Goal: Task Accomplishment & Management: Manage account settings

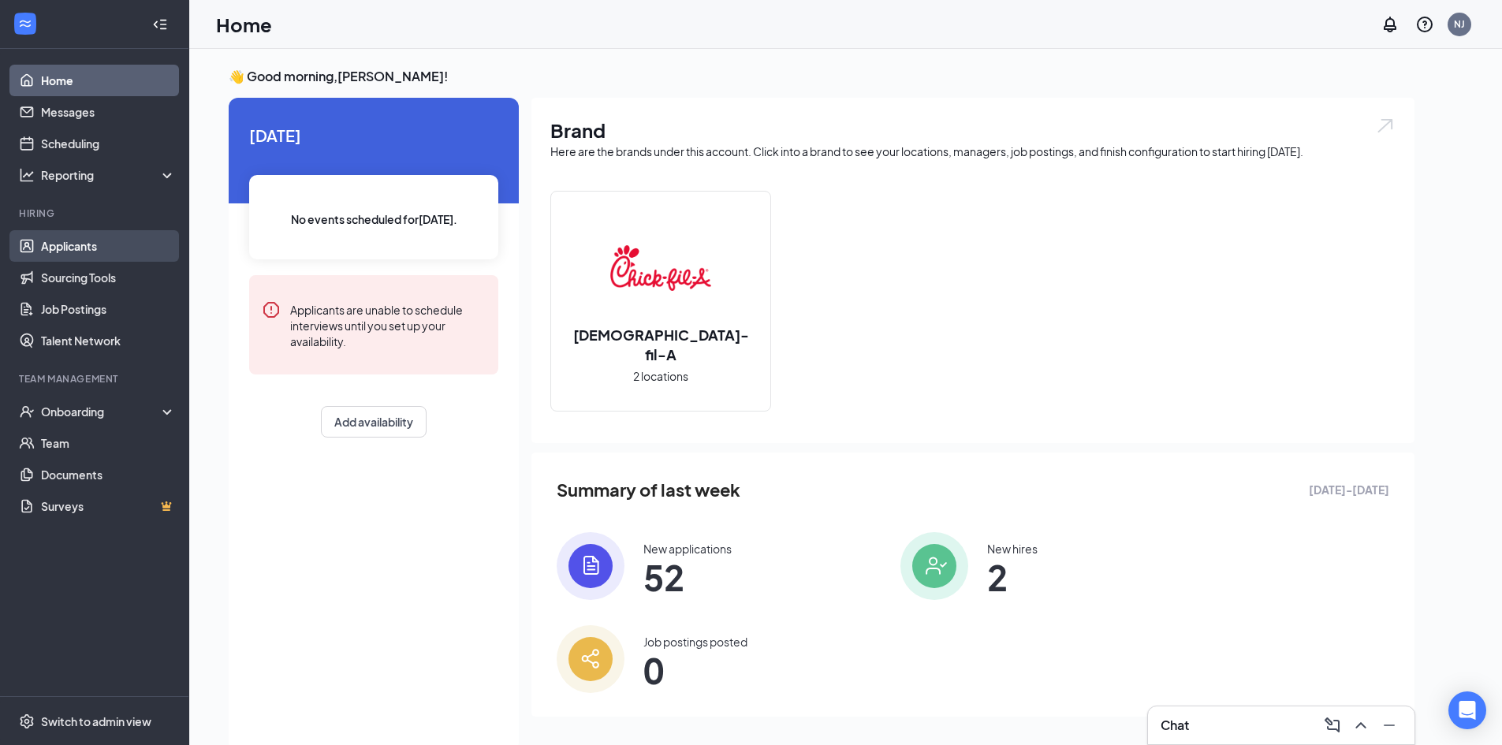
click at [112, 248] on link "Applicants" at bounding box center [108, 246] width 135 height 32
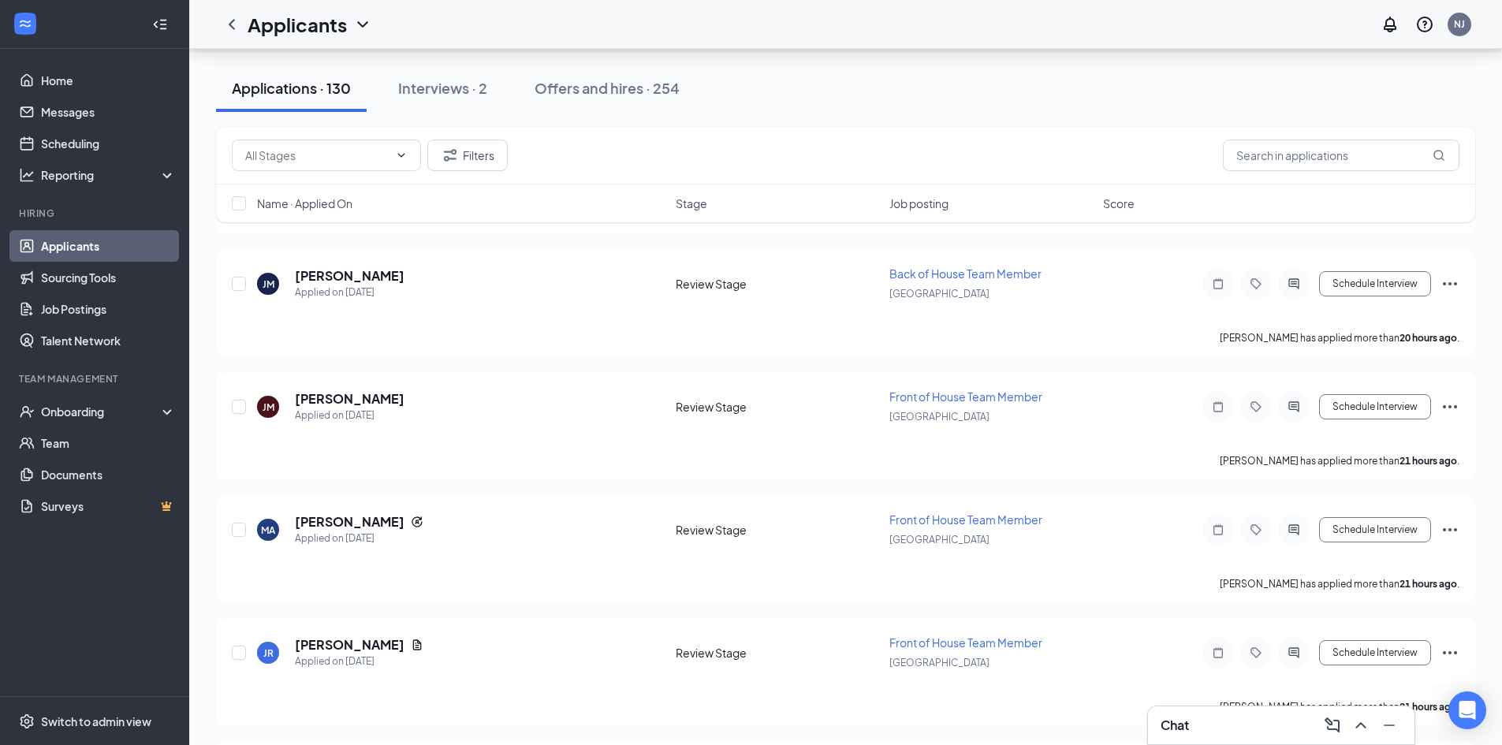
scroll to position [661, 0]
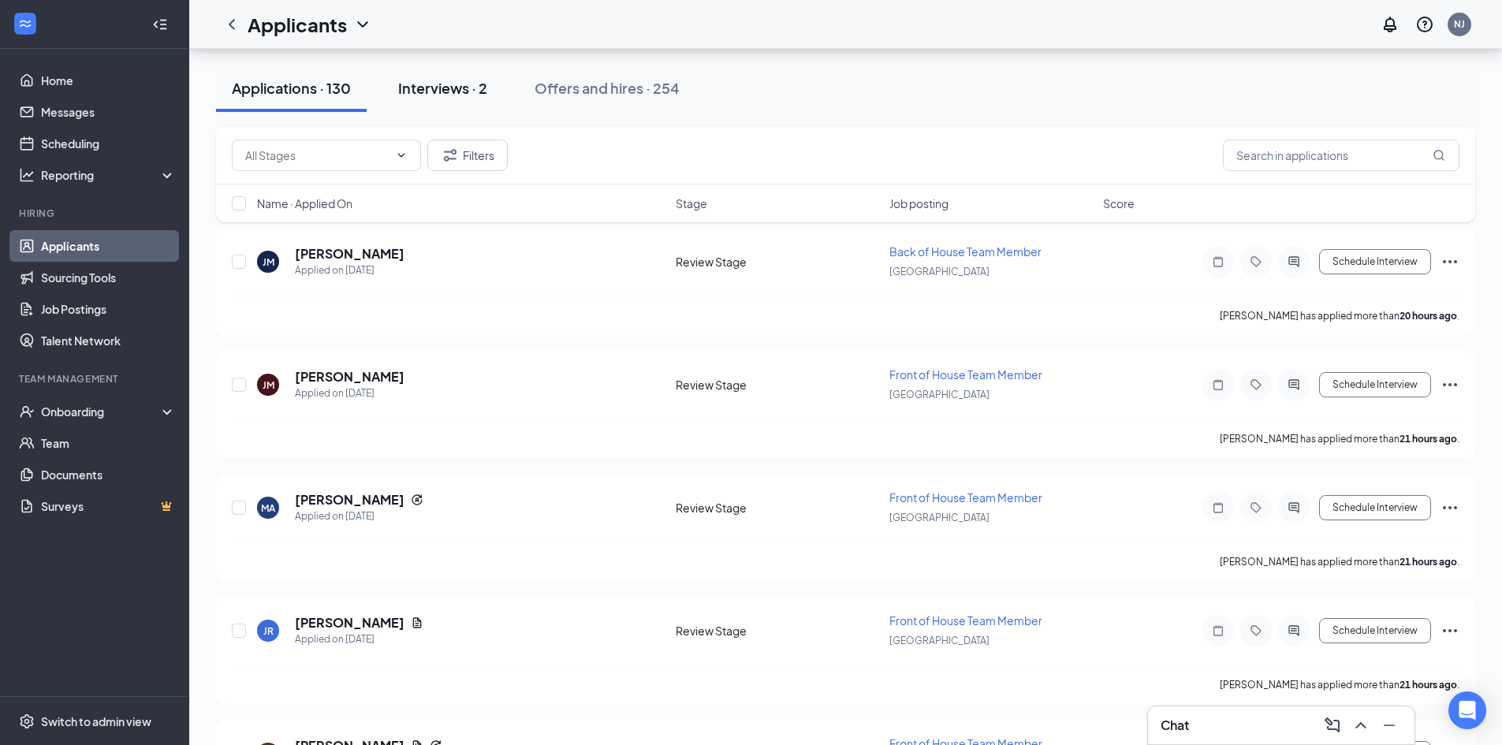
click at [451, 86] on div "Interviews · 2" at bounding box center [442, 88] width 89 height 20
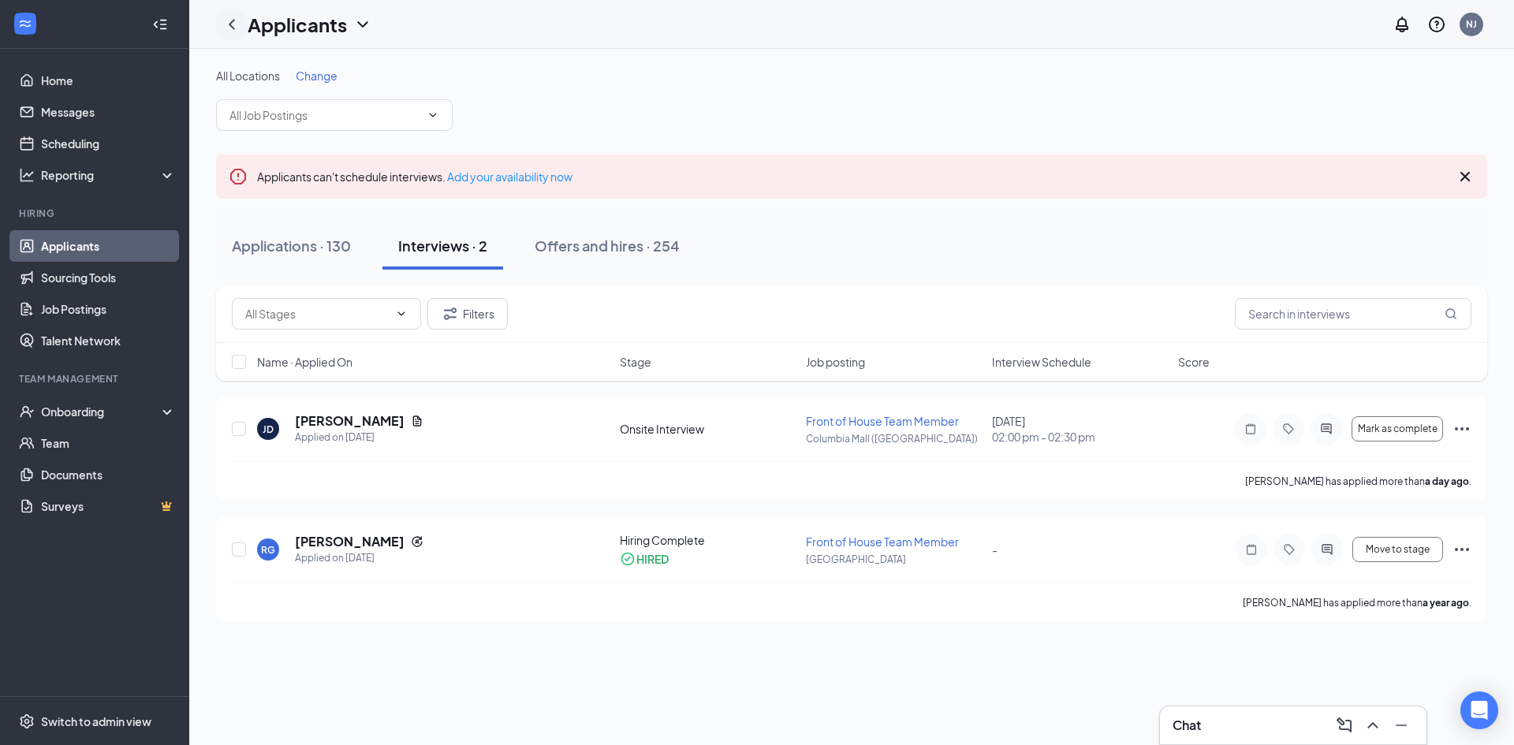
click at [228, 29] on icon "ChevronLeft" at bounding box center [231, 24] width 19 height 19
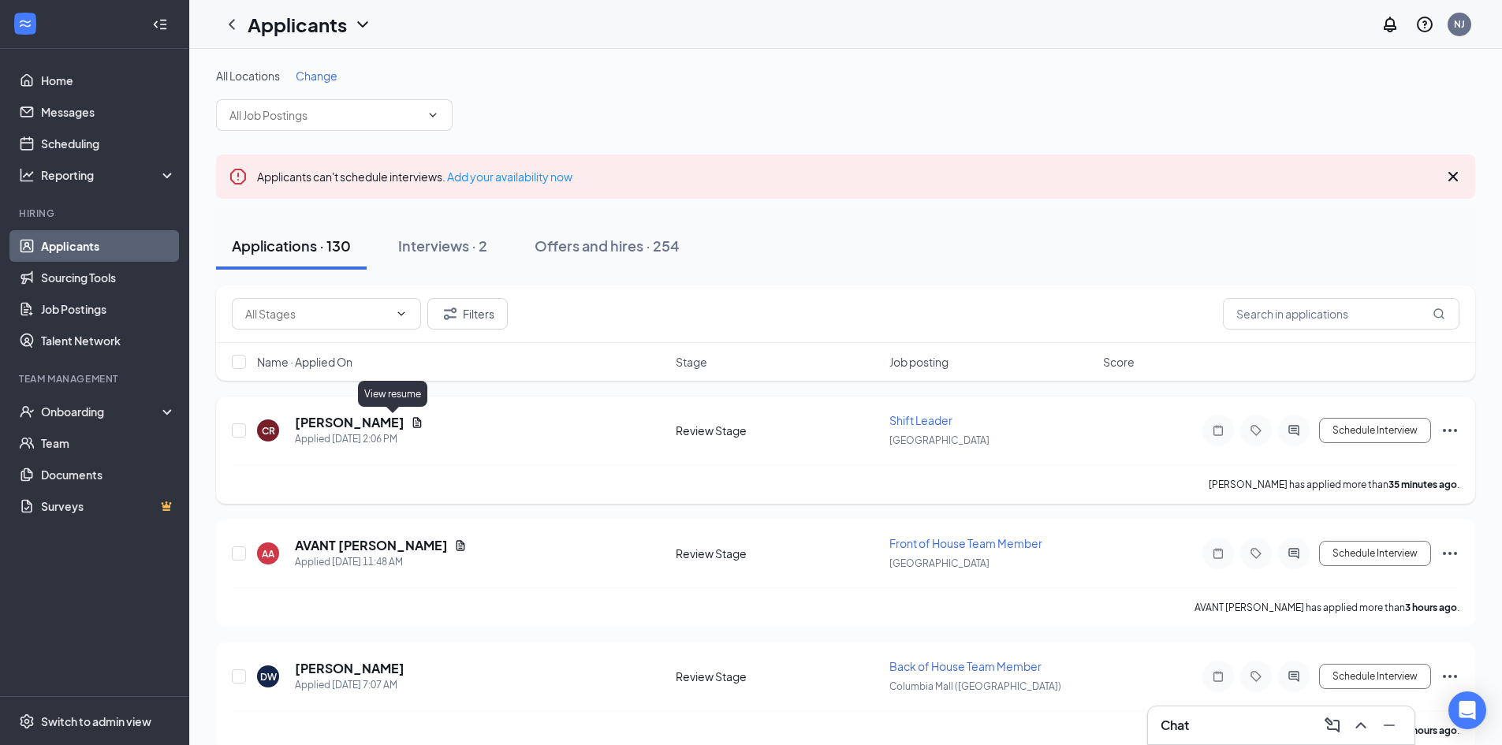
click at [411, 416] on icon "Document" at bounding box center [417, 422] width 13 height 13
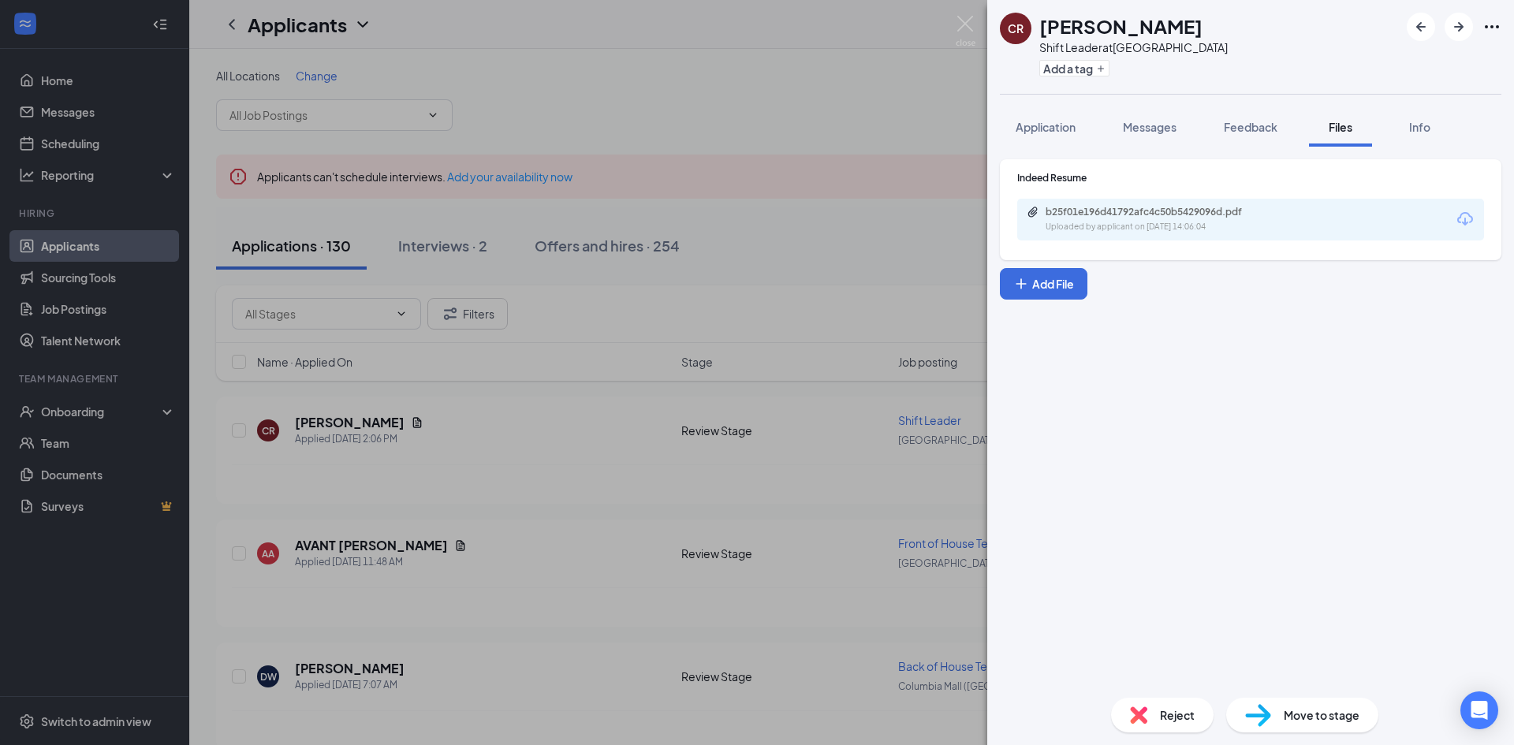
click at [1176, 220] on div "b25f01e196d41792afc4c50b5429096d.pdf Uploaded by applicant on [DATE] 14:06:04" at bounding box center [1155, 220] width 256 height 28
click at [554, 597] on div "CR [PERSON_NAME] Shift Leader at [GEOGRAPHIC_DATA] Add a tag Application Messag…" at bounding box center [757, 372] width 1514 height 745
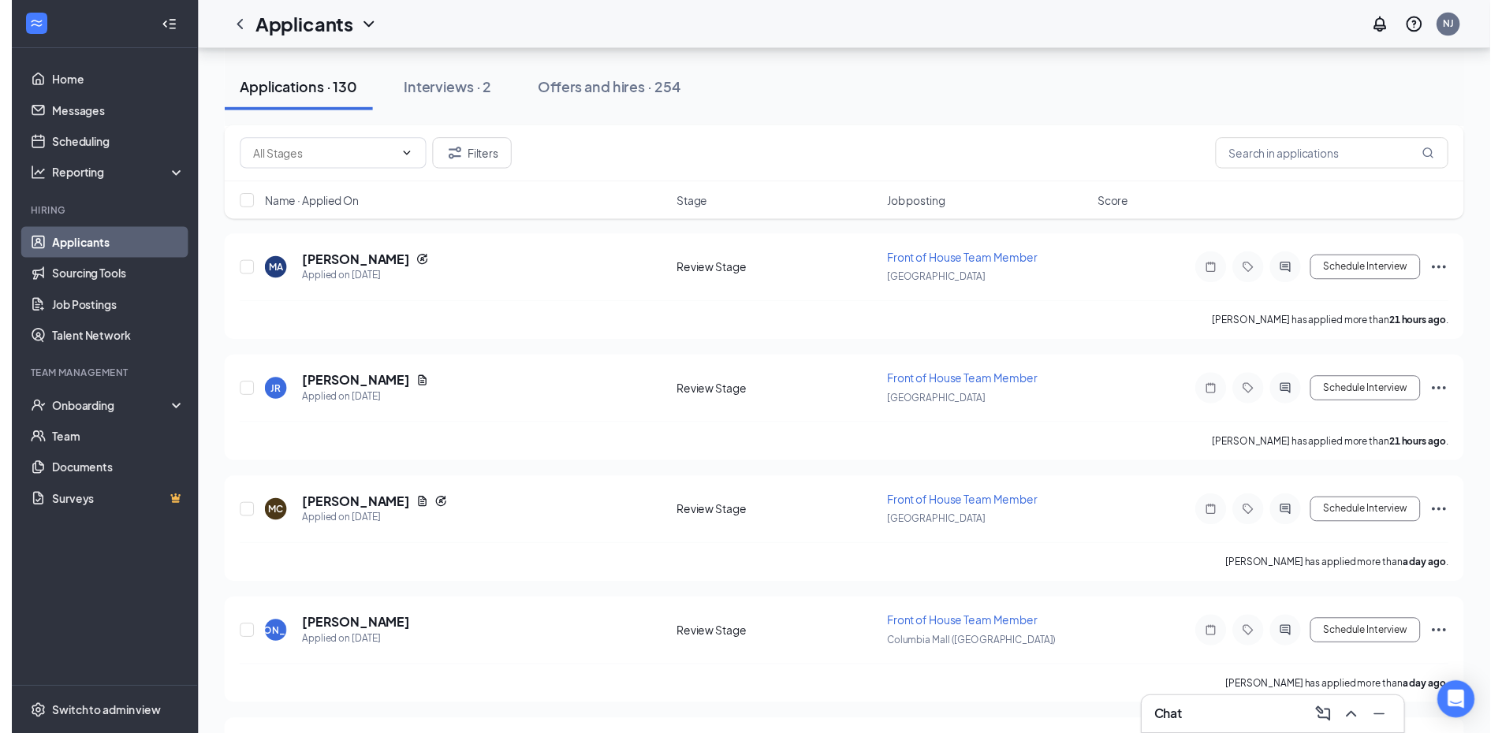
scroll to position [916, 0]
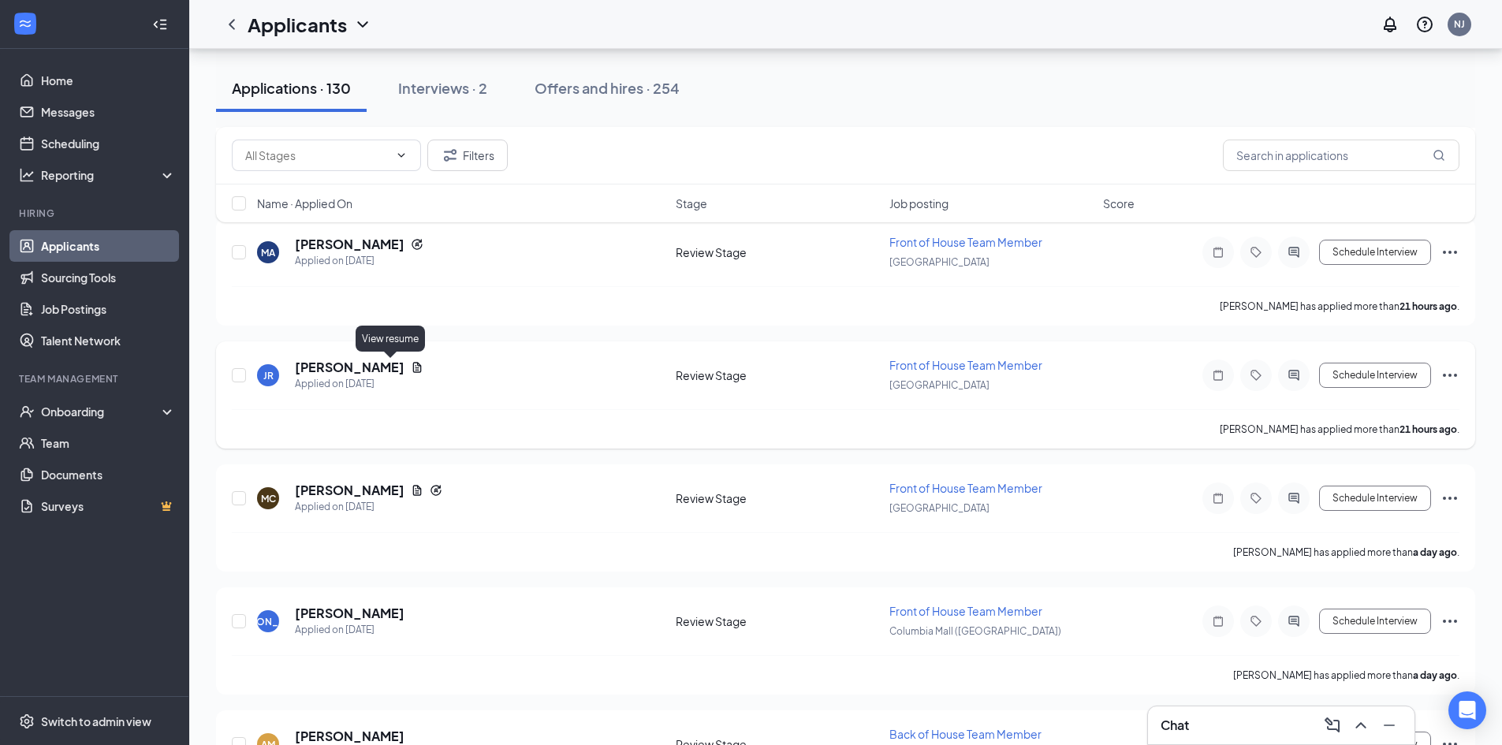
click at [411, 370] on icon "Document" at bounding box center [417, 367] width 13 height 13
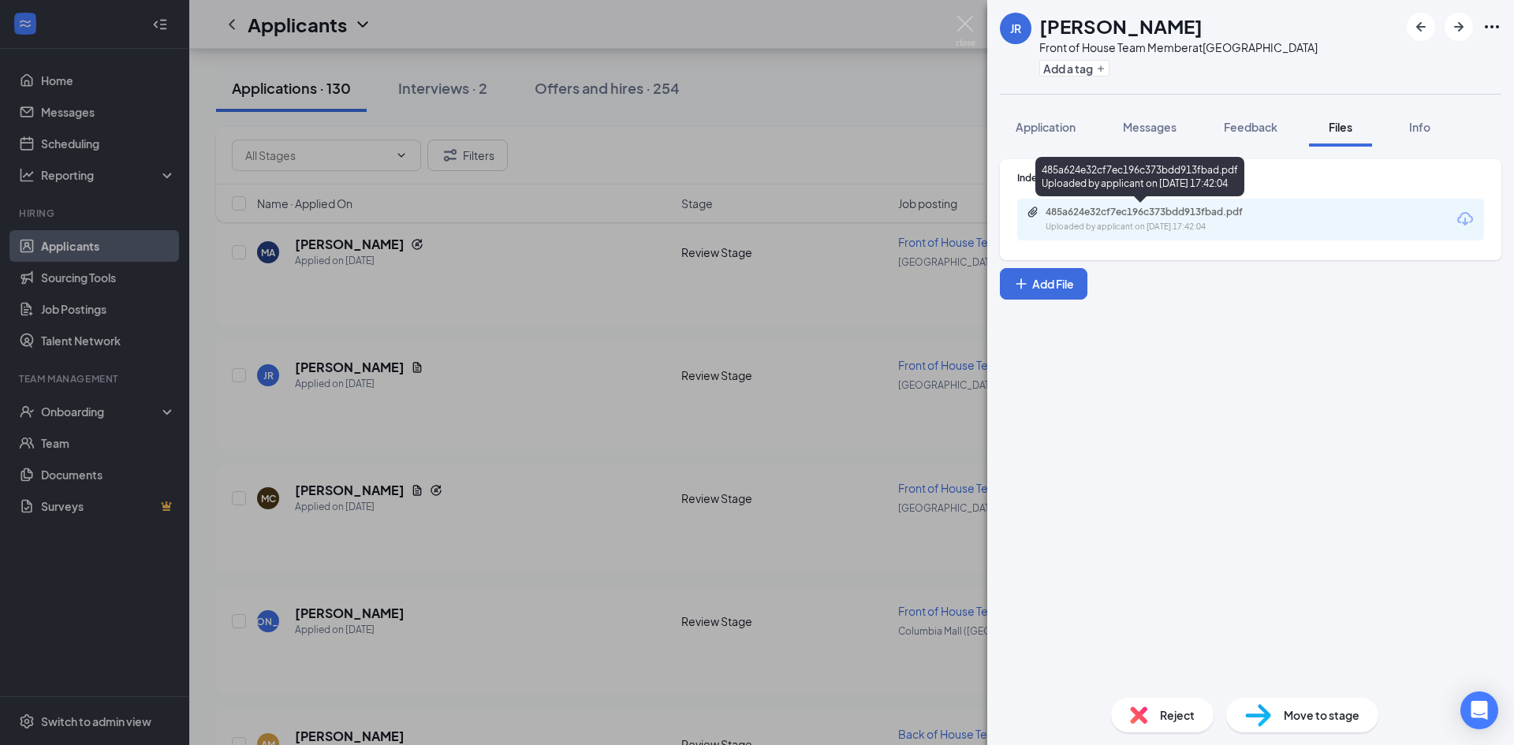
click at [1193, 206] on div "485a624e32cf7ec196c373bdd913fbad.pdf Uploaded by applicant on [DATE] 17:42:04" at bounding box center [1250, 220] width 467 height 42
click at [1112, 222] on div "Uploaded by applicant on [DATE] 17:42:04" at bounding box center [1164, 227] width 237 height 13
click at [491, 483] on div "JR [PERSON_NAME] Front of House Team Member at [GEOGRAPHIC_DATA] Add a tag Appl…" at bounding box center [757, 372] width 1514 height 745
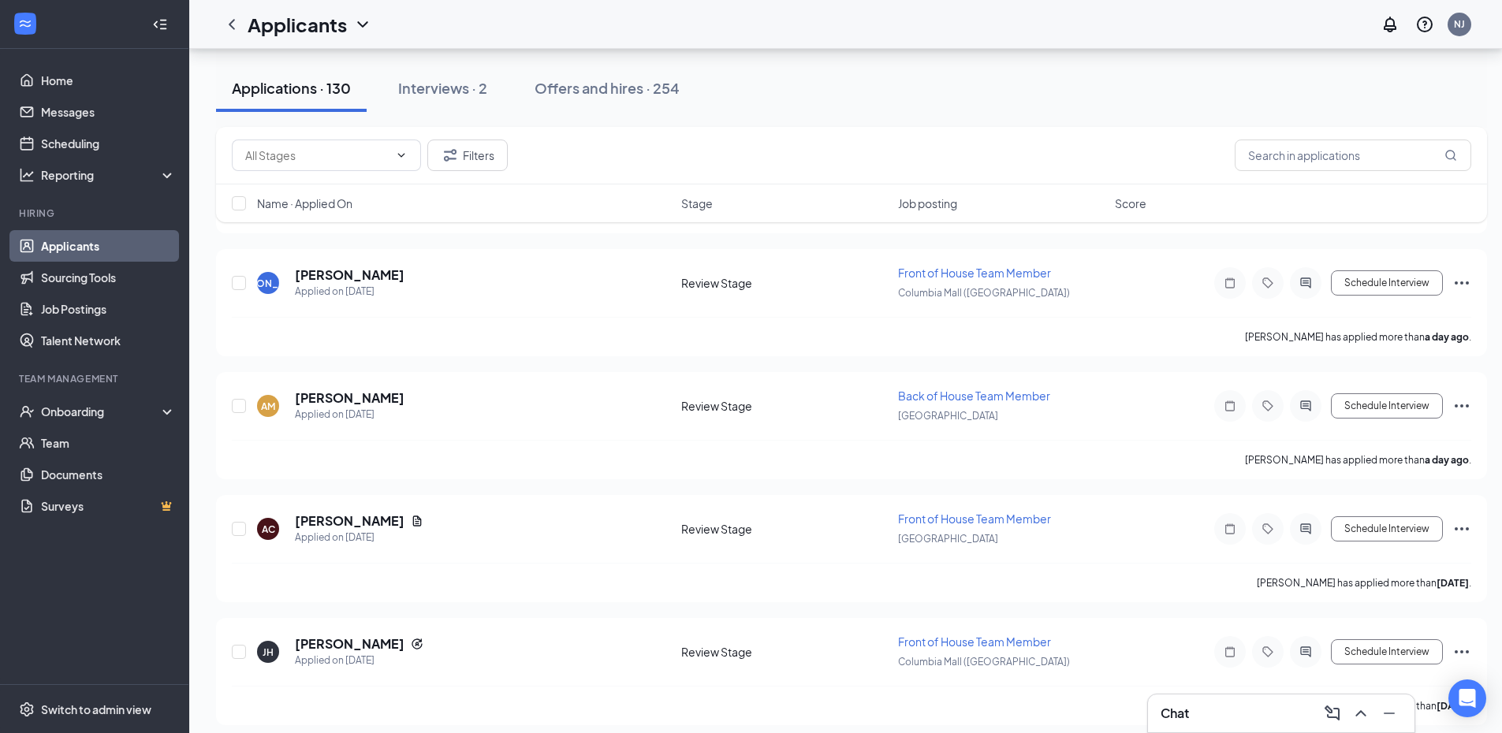
scroll to position [1264, 0]
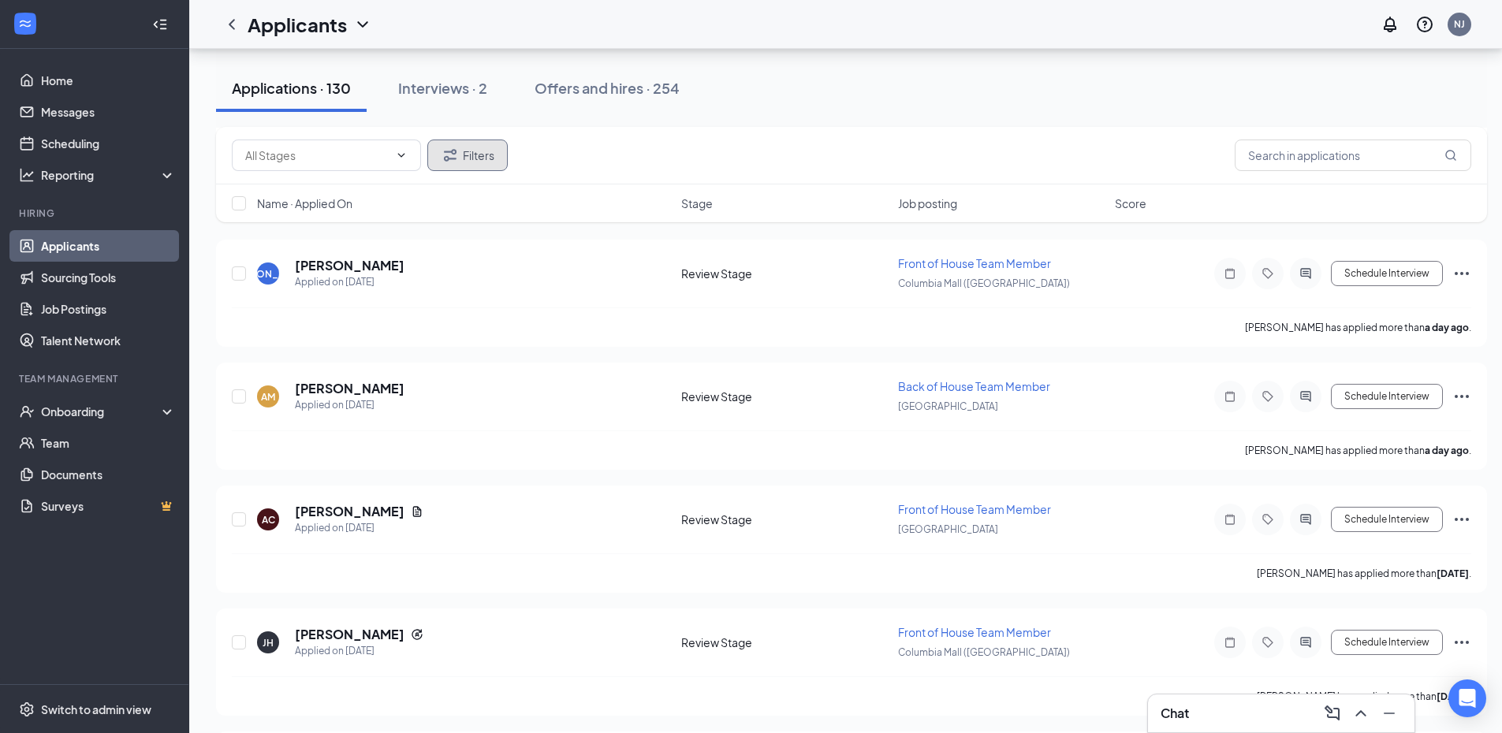
click at [499, 145] on button "Filters" at bounding box center [467, 156] width 80 height 32
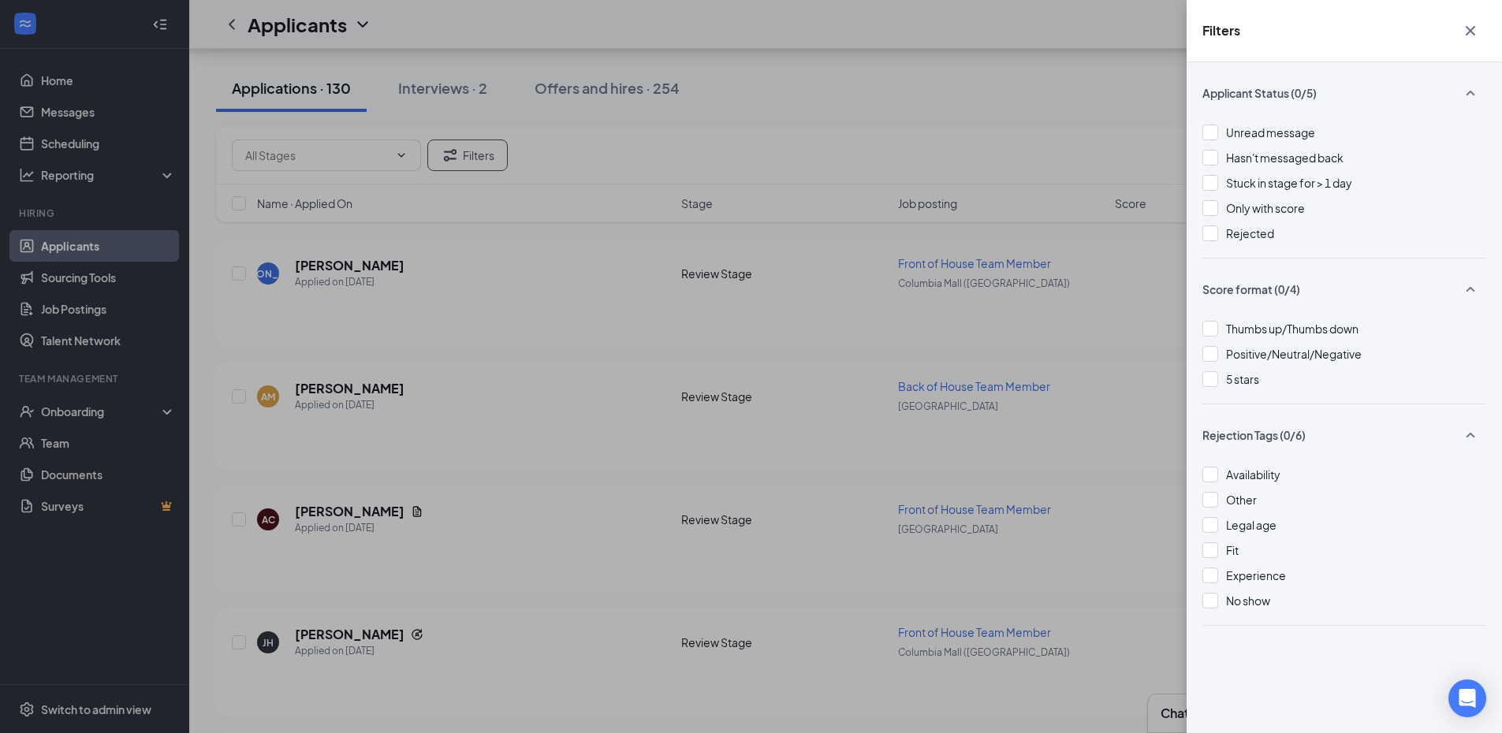
drag, startPoint x: 495, startPoint y: 194, endPoint x: 412, endPoint y: 185, distance: 84.0
click at [476, 196] on div "Filters Applicant Status (0/5) Unread message Hasn't messaged back Stuck in sta…" at bounding box center [751, 366] width 1502 height 733
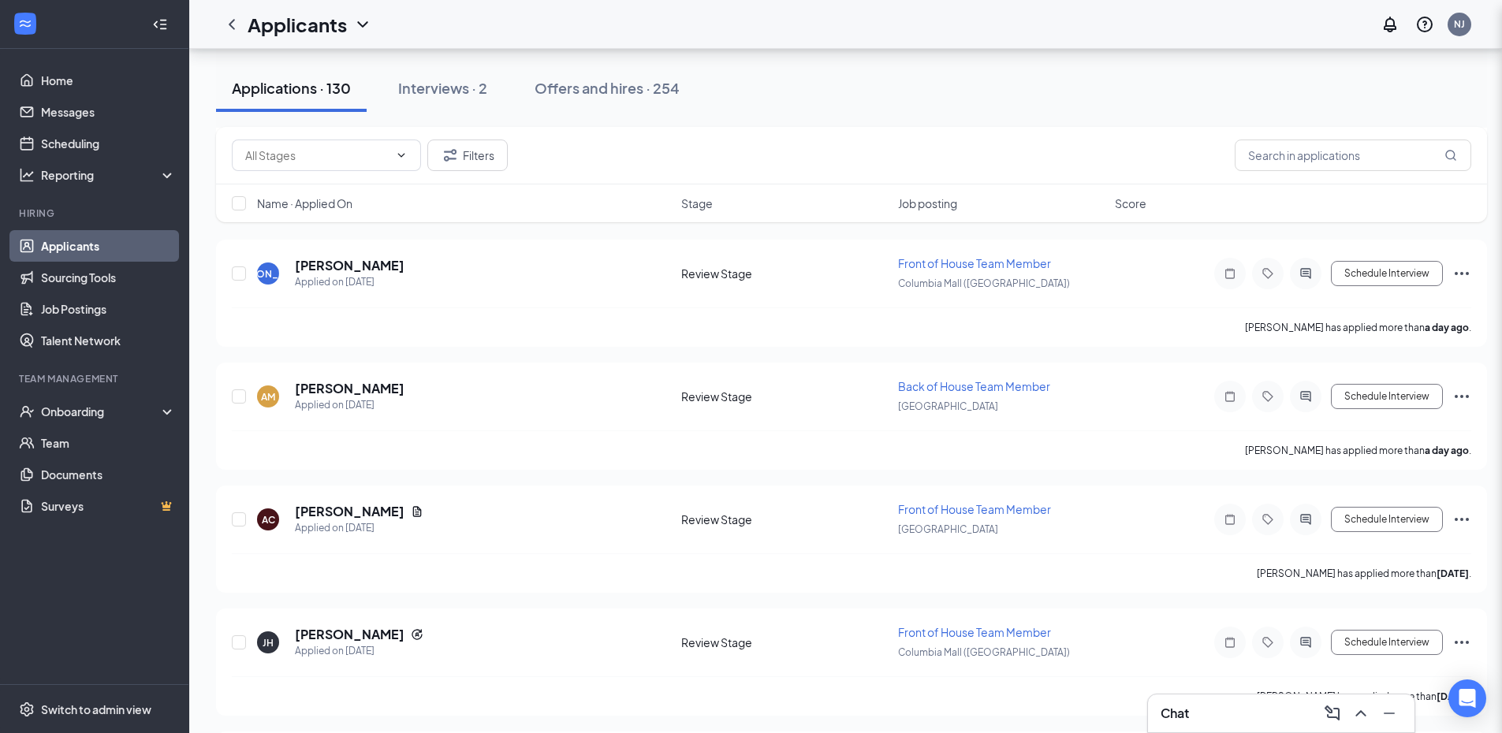
click at [395, 154] on div "Filters Applicant Status (0/5) Unread message Hasn't messaged back Stuck in sta…" at bounding box center [751, 366] width 1502 height 733
click at [396, 161] on icon "ChevronDown" at bounding box center [401, 155] width 13 height 13
click at [398, 158] on icon "ChevronUp" at bounding box center [401, 155] width 13 height 13
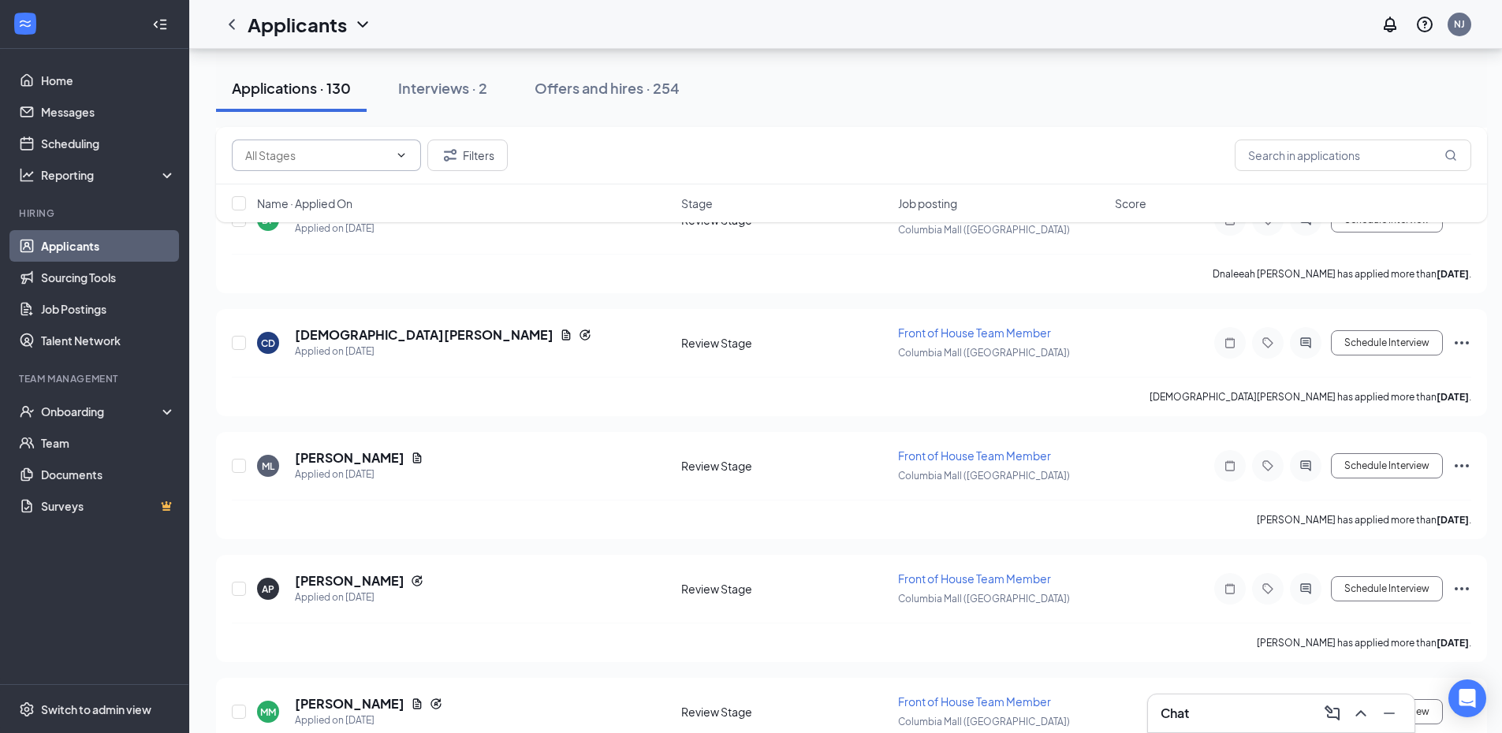
scroll to position [1802, 0]
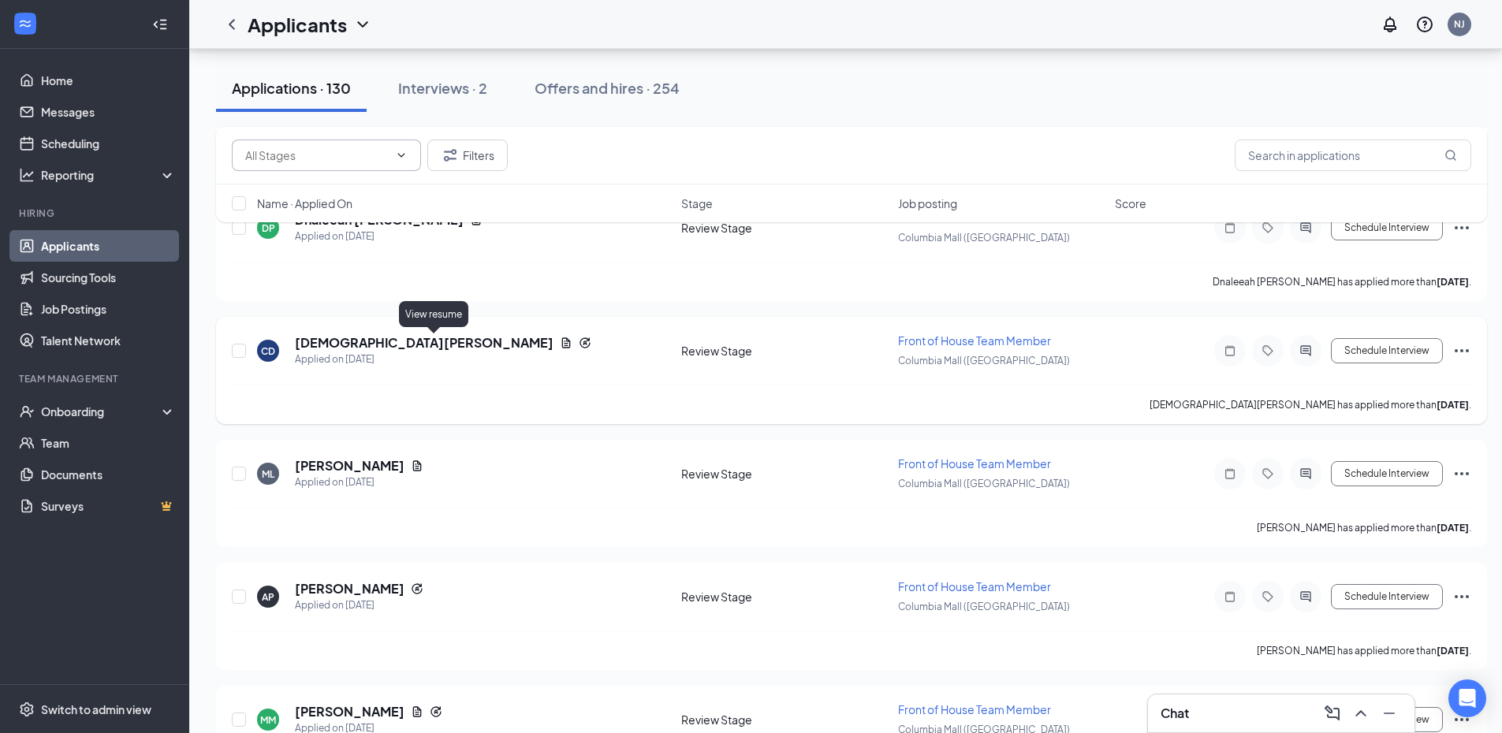
click at [562, 345] on icon "Document" at bounding box center [566, 343] width 9 height 10
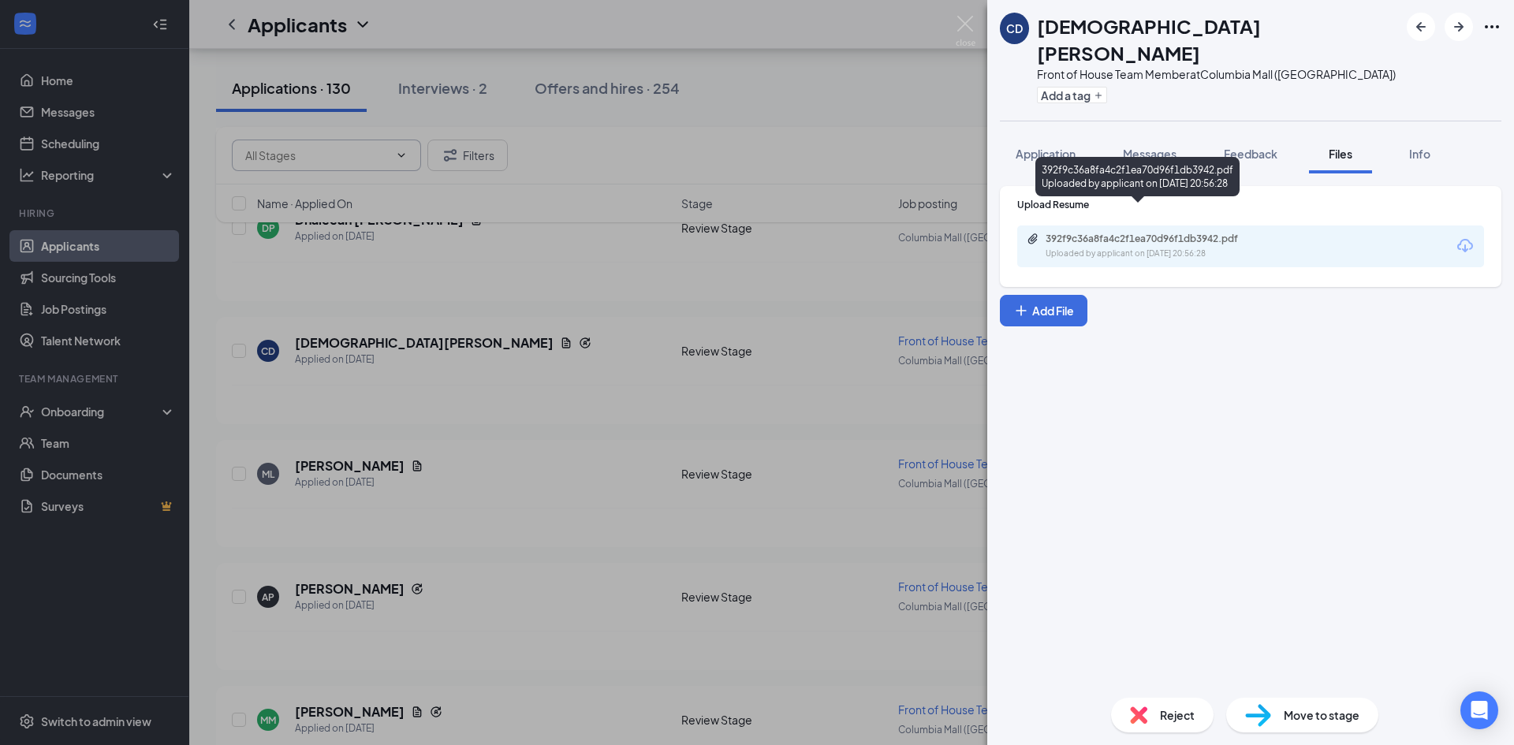
click at [1210, 233] on div "392f9c36a8fa4c2f1ea70d96f1db3942.pdf" at bounding box center [1156, 239] width 221 height 13
click at [566, 533] on div "CD [PERSON_NAME] Front of House Team Member at [GEOGRAPHIC_DATA] ([GEOGRAPHIC_D…" at bounding box center [757, 372] width 1514 height 745
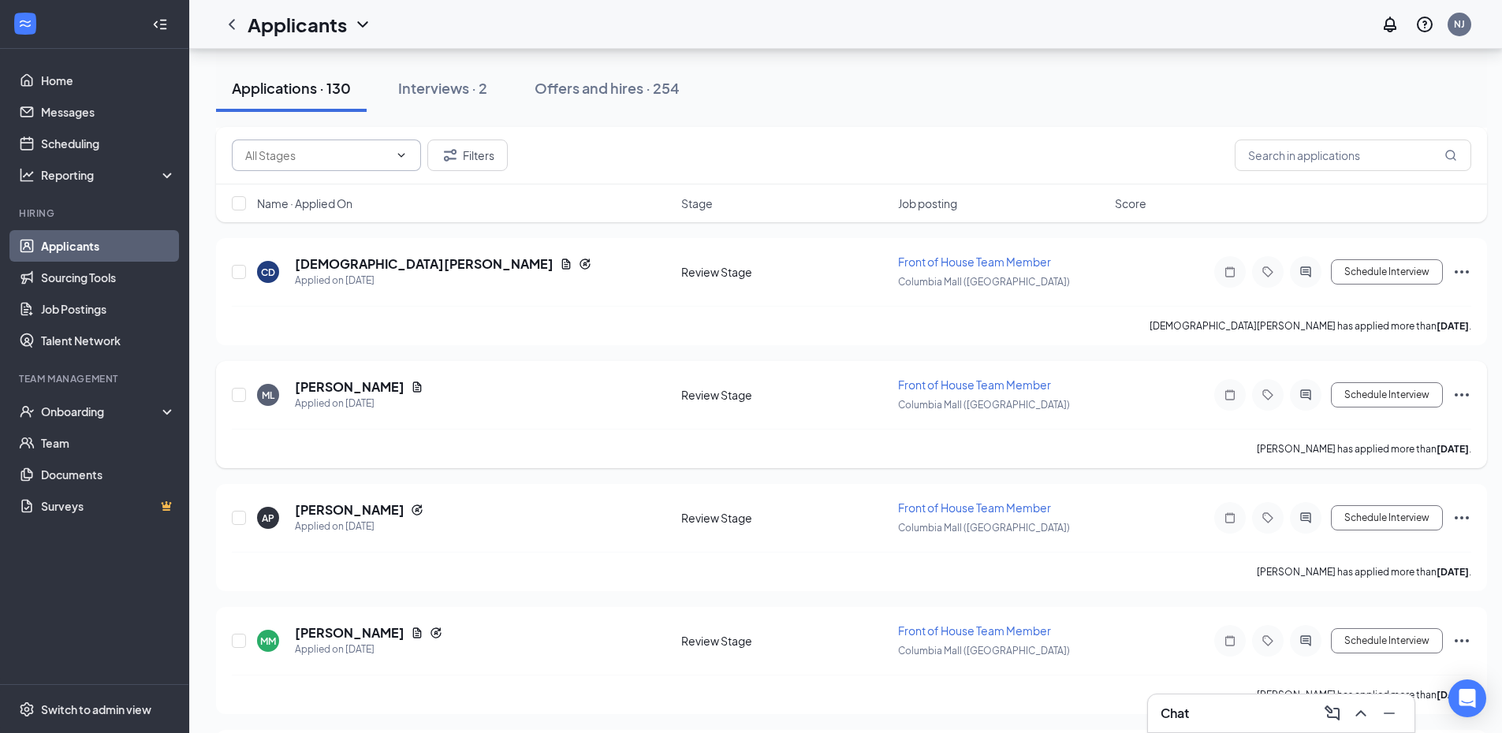
scroll to position [1802, 0]
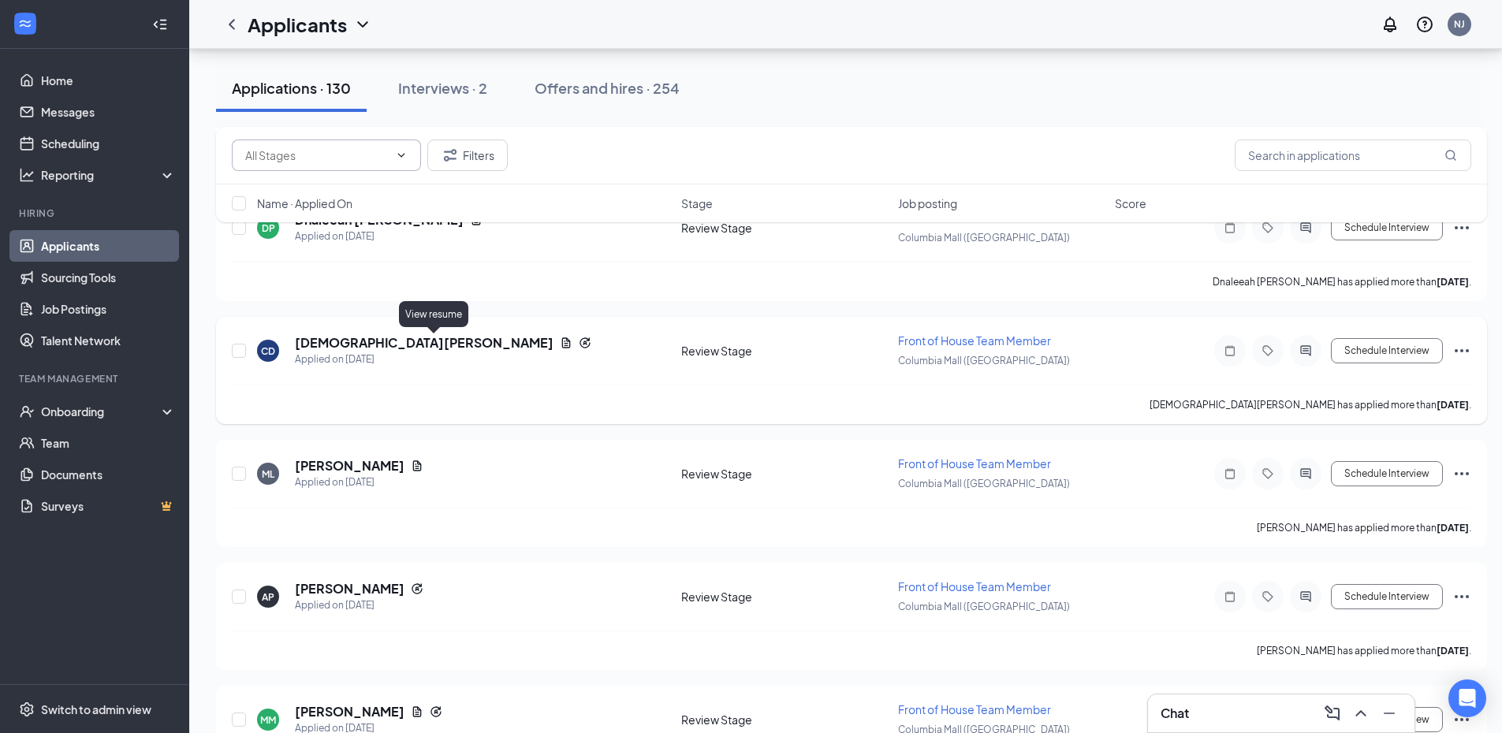
click at [560, 340] on icon "Document" at bounding box center [566, 343] width 13 height 13
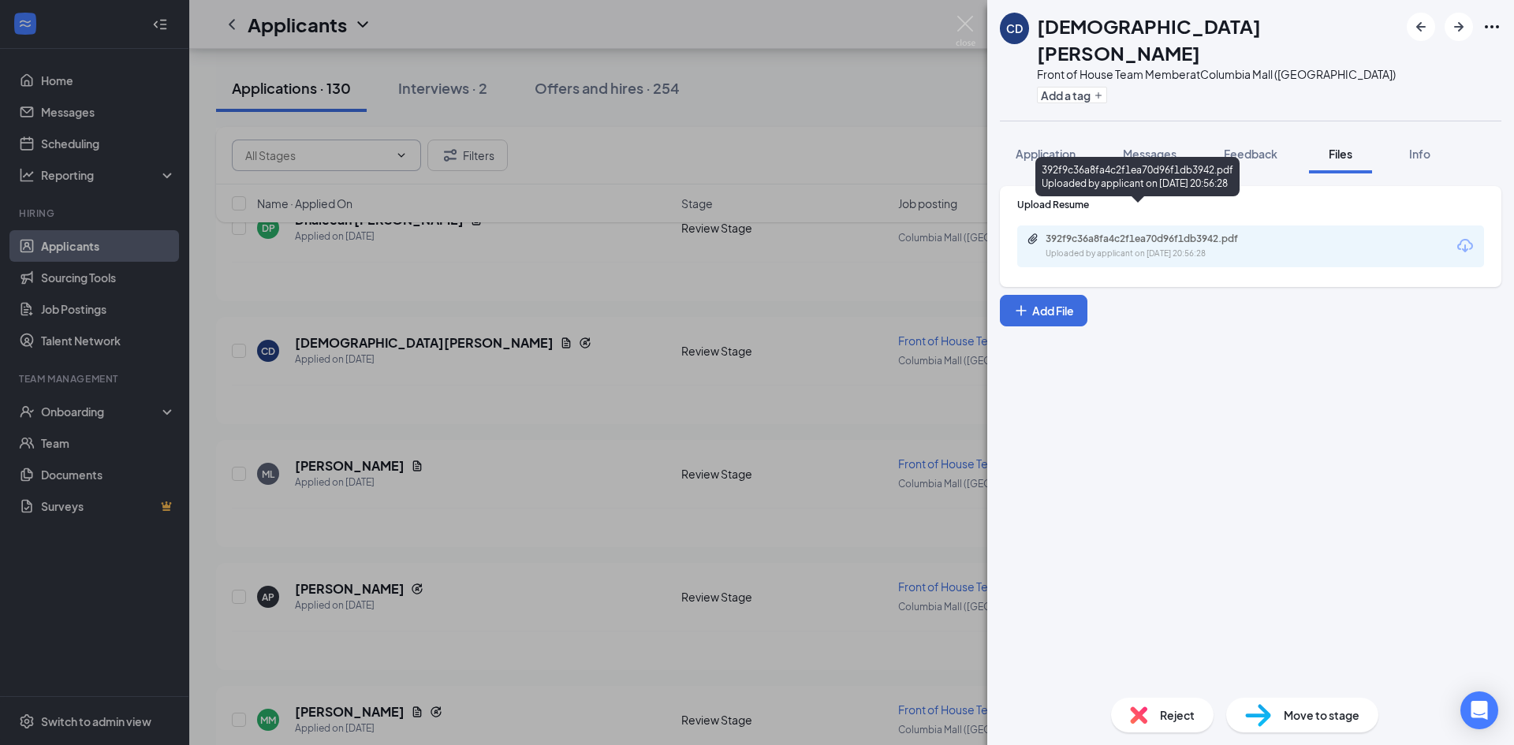
click at [1120, 248] on div "Uploaded by applicant on [DATE] 20:56:28" at bounding box center [1164, 254] width 237 height 13
click at [494, 463] on div "CD [PERSON_NAME] Front of House Team Member at [GEOGRAPHIC_DATA] ([GEOGRAPHIC_D…" at bounding box center [757, 372] width 1514 height 745
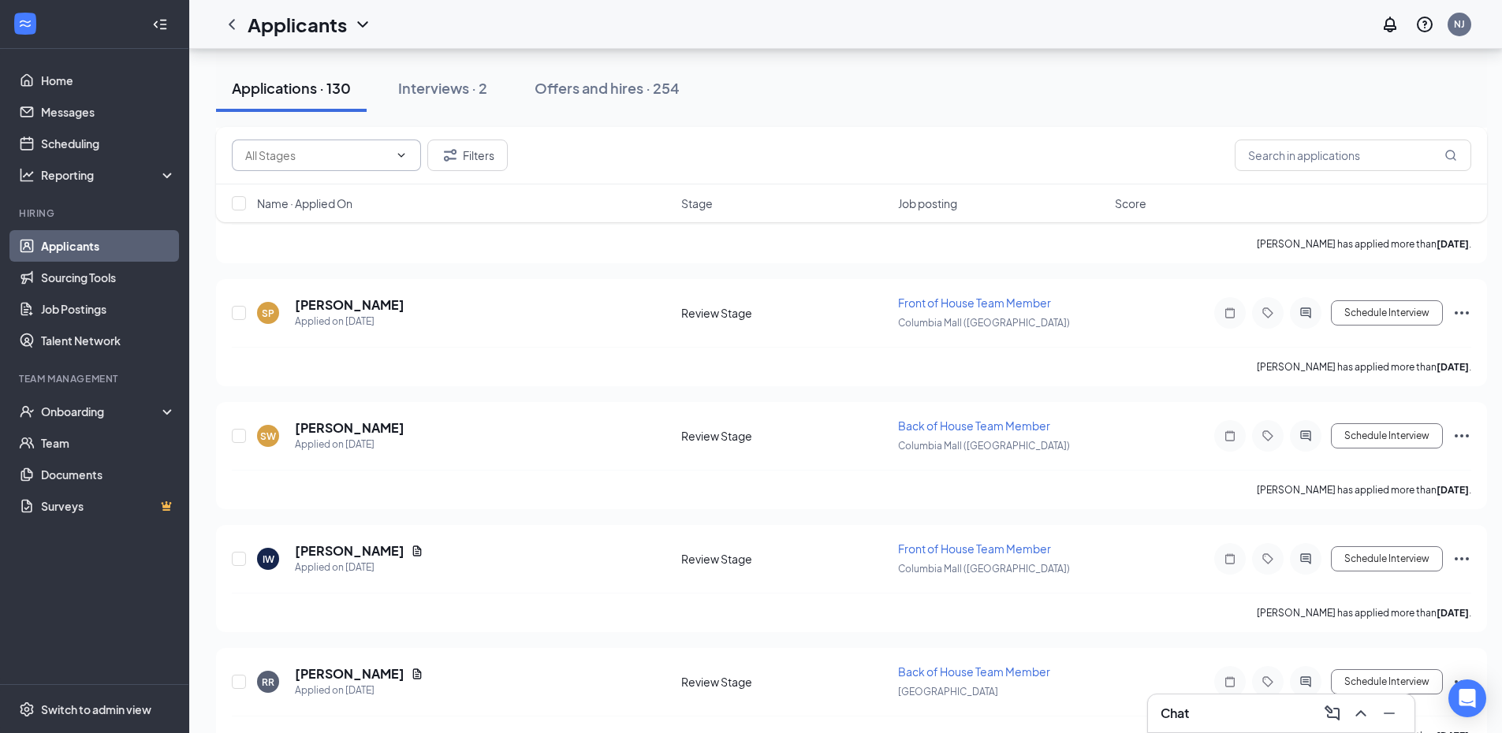
scroll to position [3448, 0]
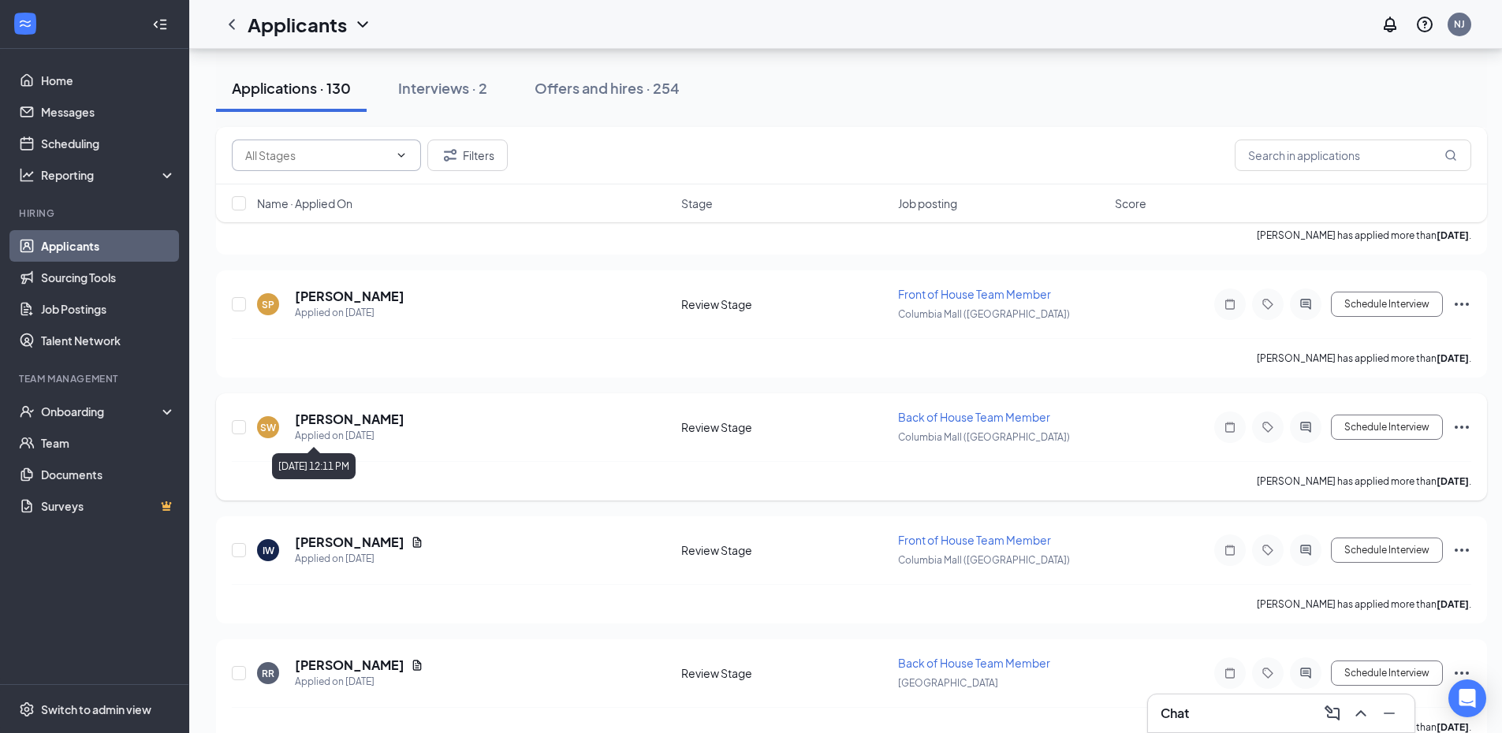
click at [355, 441] on div "Applied on [DATE]" at bounding box center [350, 436] width 110 height 16
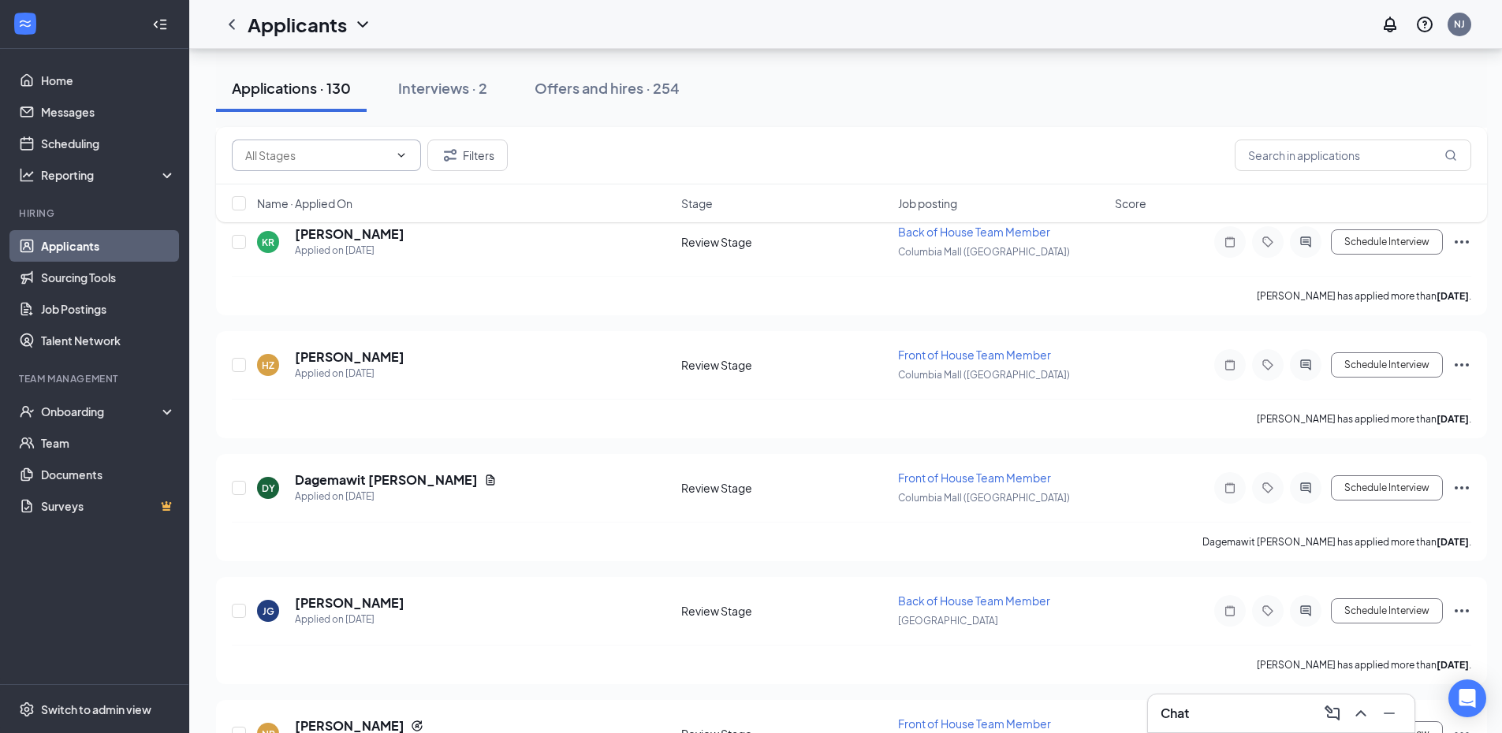
scroll to position [5370, 0]
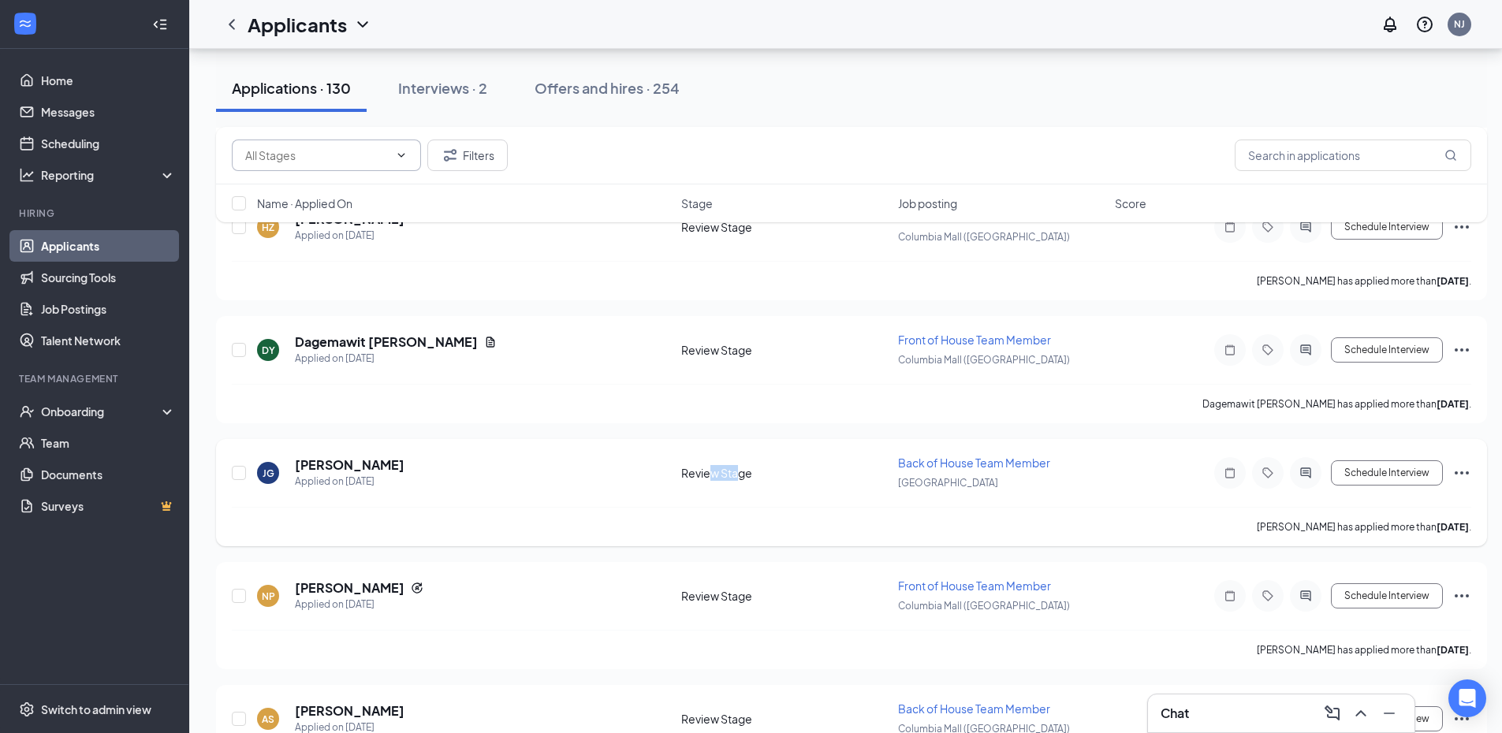
drag, startPoint x: 736, startPoint y: 502, endPoint x: 680, endPoint y: 494, distance: 56.7
click at [692, 498] on div "[PERSON_NAME] Applied on [DATE] Review Stage Back of House Team Member Clarksvi…" at bounding box center [852, 481] width 1240 height 52
click at [346, 468] on h5 "[PERSON_NAME]" at bounding box center [350, 465] width 110 height 17
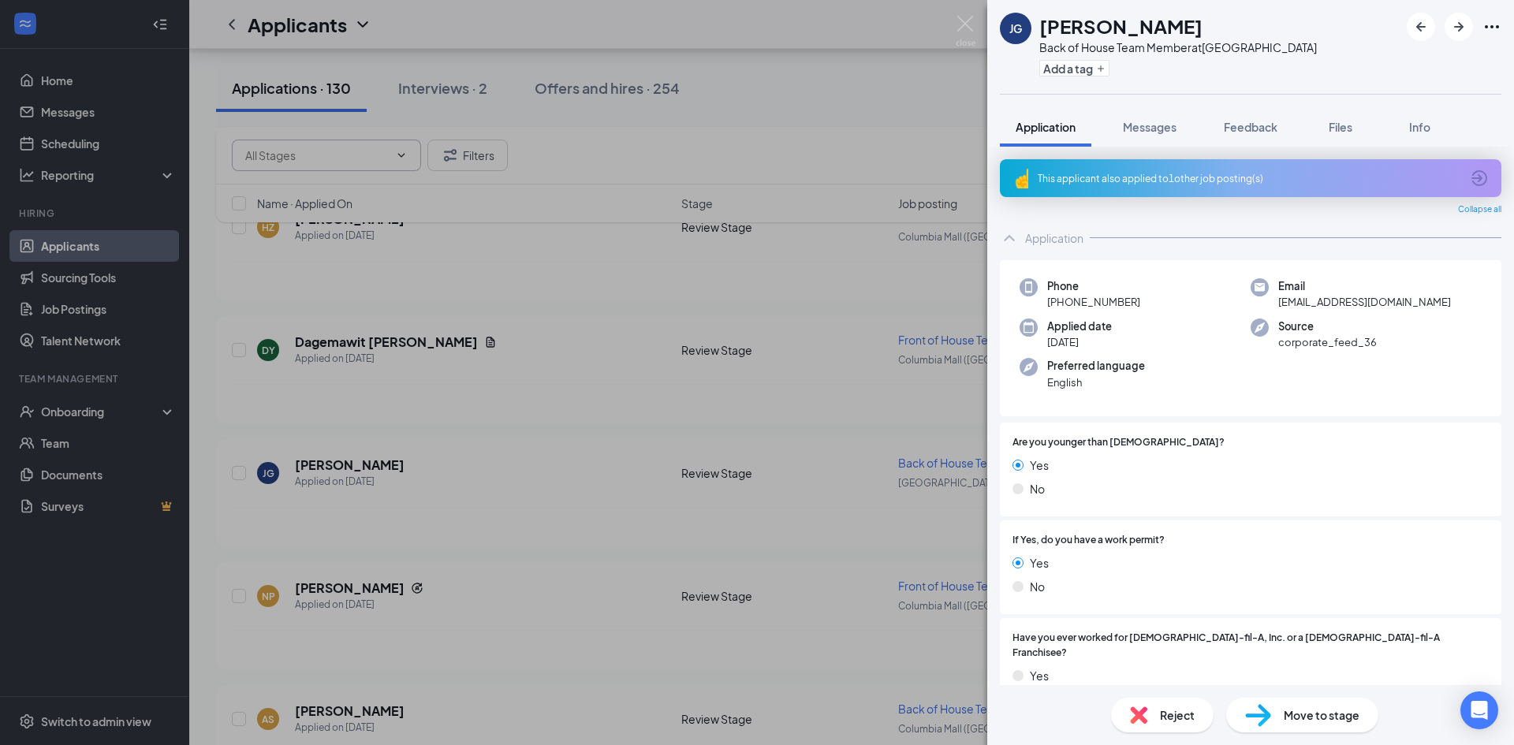
click at [902, 104] on div "[PERSON_NAME] Back of House Team Member at [GEOGRAPHIC_DATA] Add a tag Applicat…" at bounding box center [757, 372] width 1514 height 745
click at [958, 29] on div "Applicants [GEOGRAPHIC_DATA]" at bounding box center [851, 24] width 1325 height 49
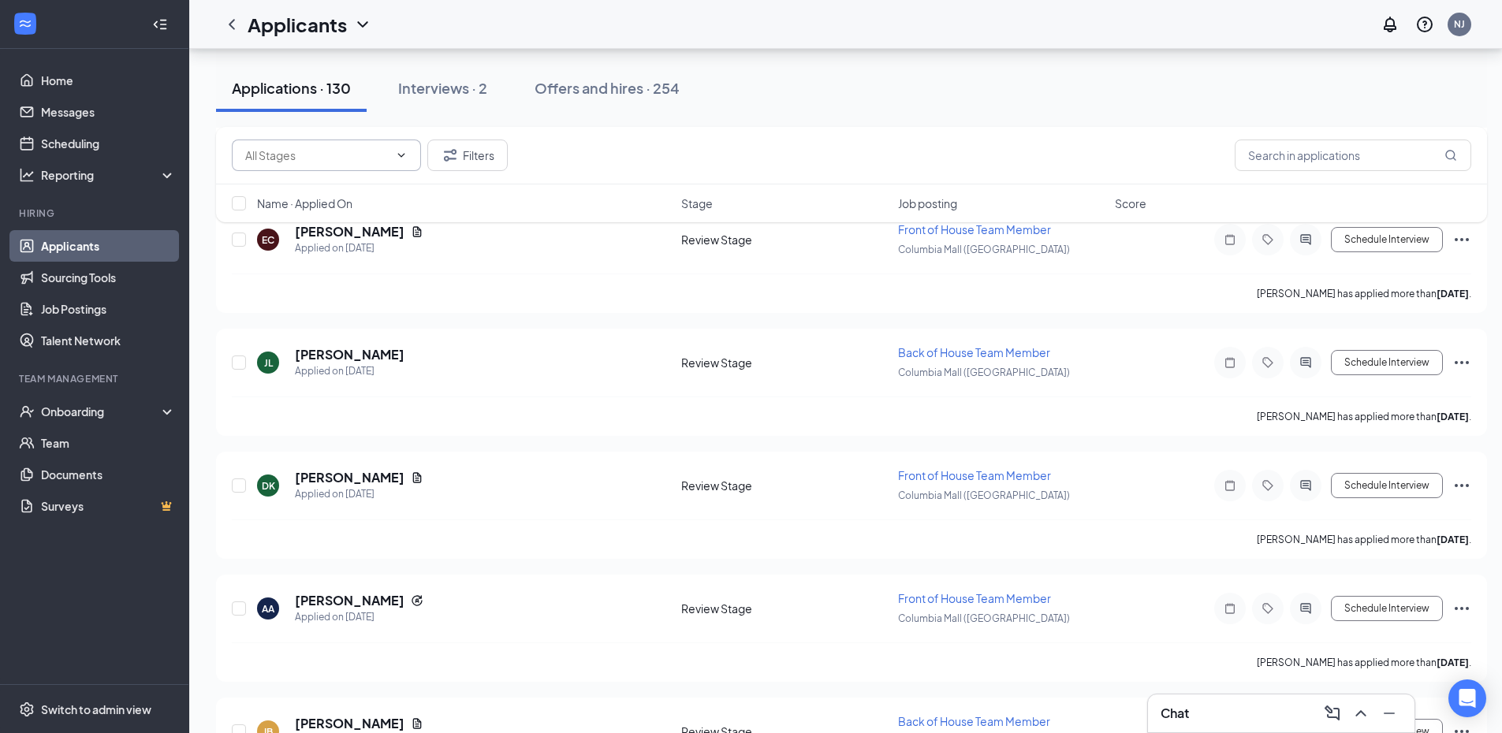
scroll to position [6692, 0]
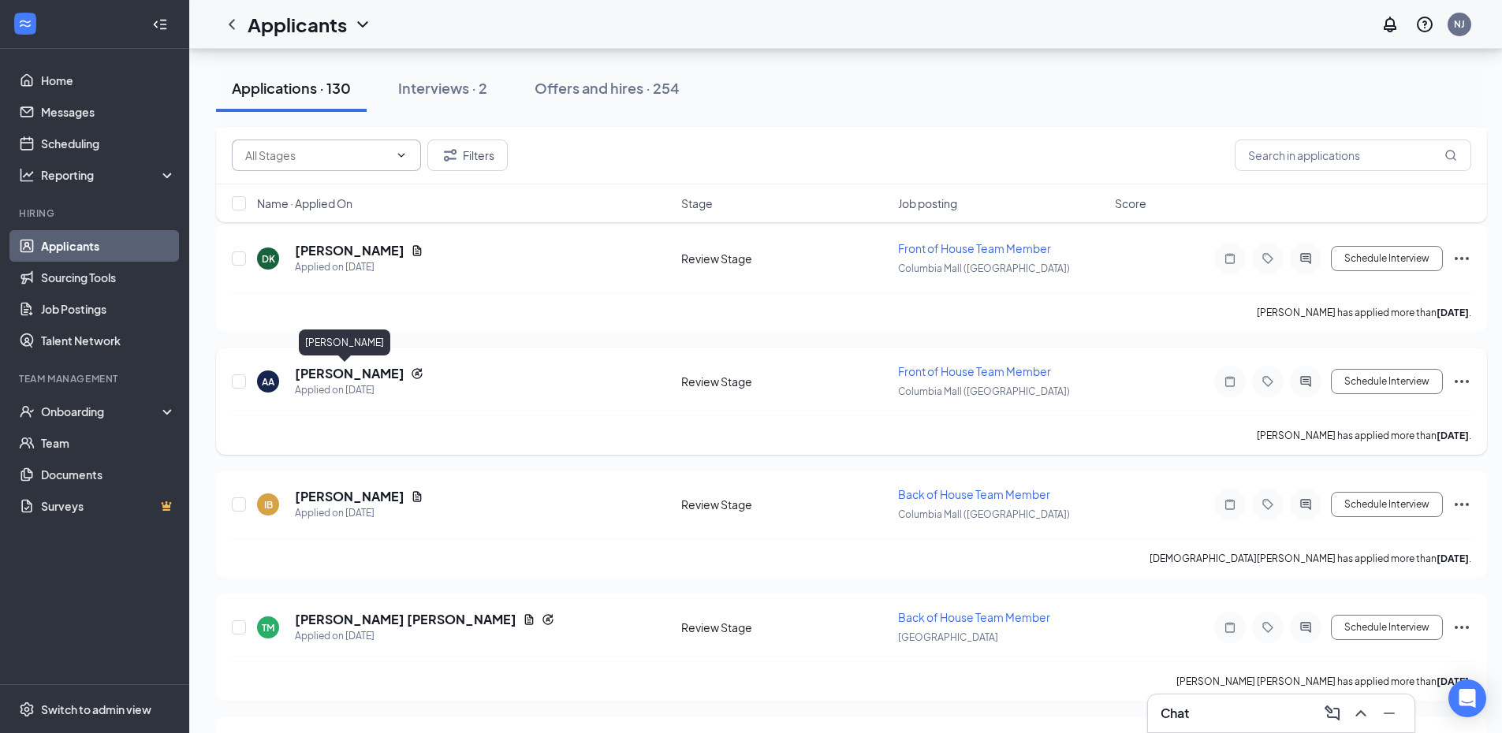
click at [315, 376] on h5 "[PERSON_NAME]" at bounding box center [350, 373] width 110 height 17
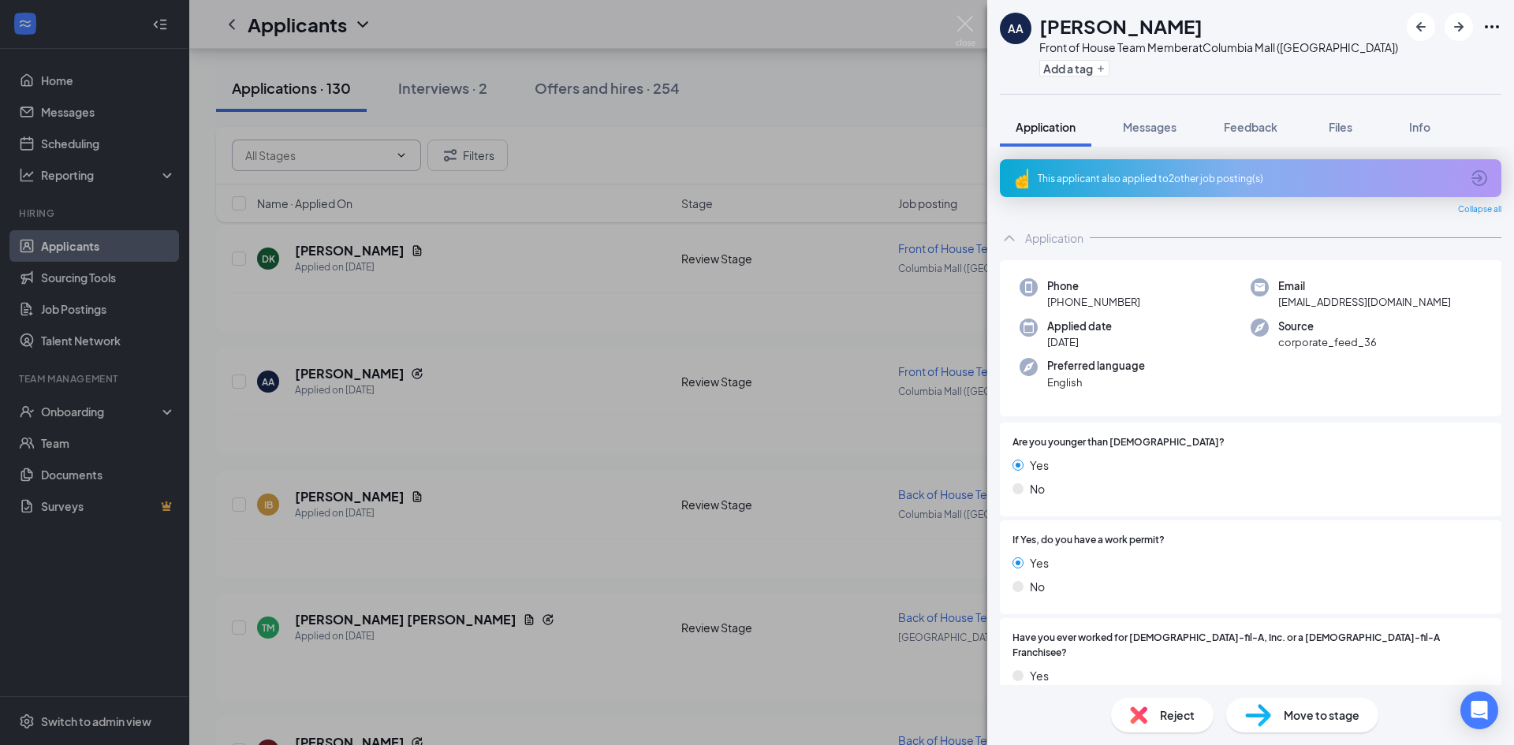
click at [937, 76] on div "AA [PERSON_NAME] Front of House Team Member at [GEOGRAPHIC_DATA] ([GEOGRAPHIC_D…" at bounding box center [757, 372] width 1514 height 745
click at [968, 20] on div "Applicants [GEOGRAPHIC_DATA]" at bounding box center [851, 24] width 1325 height 49
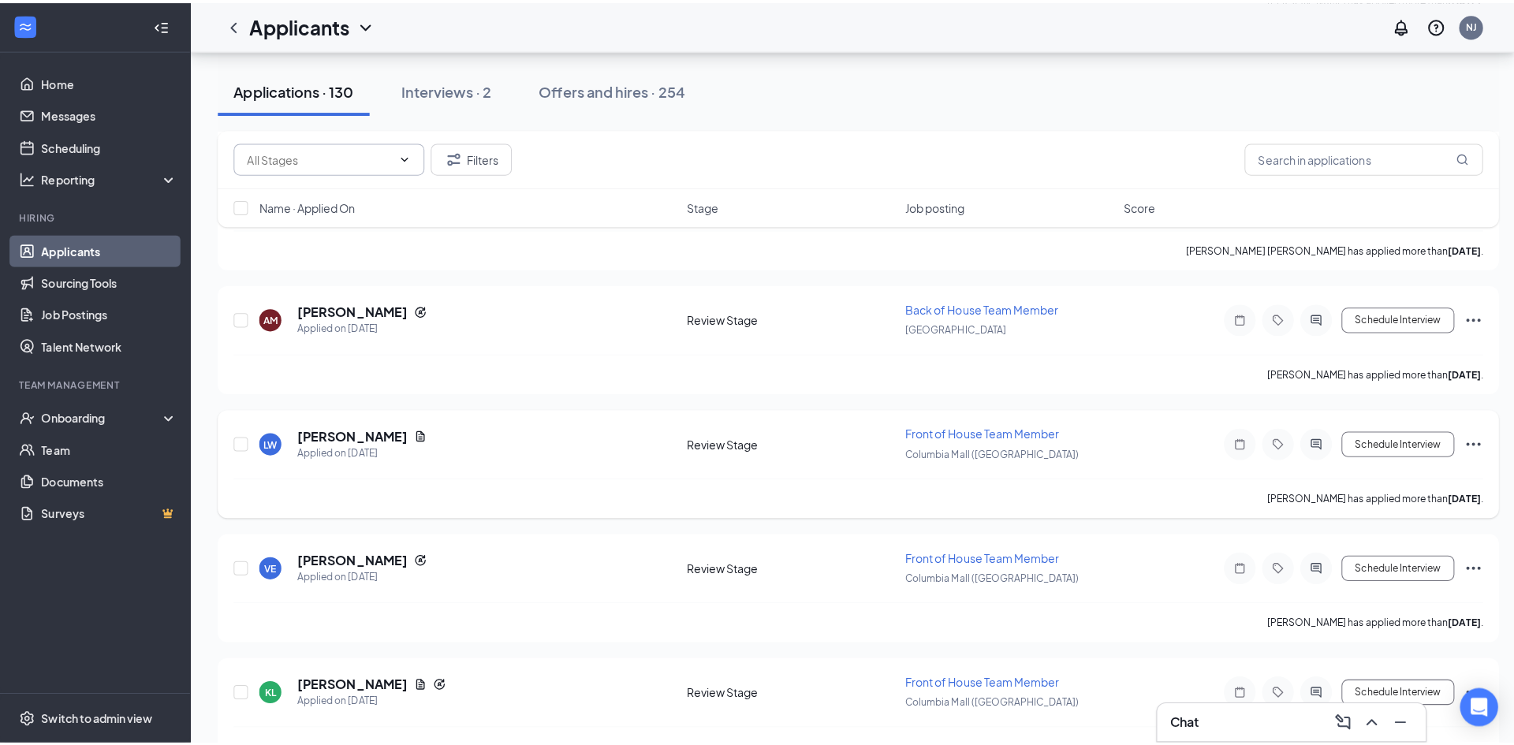
scroll to position [7165, 0]
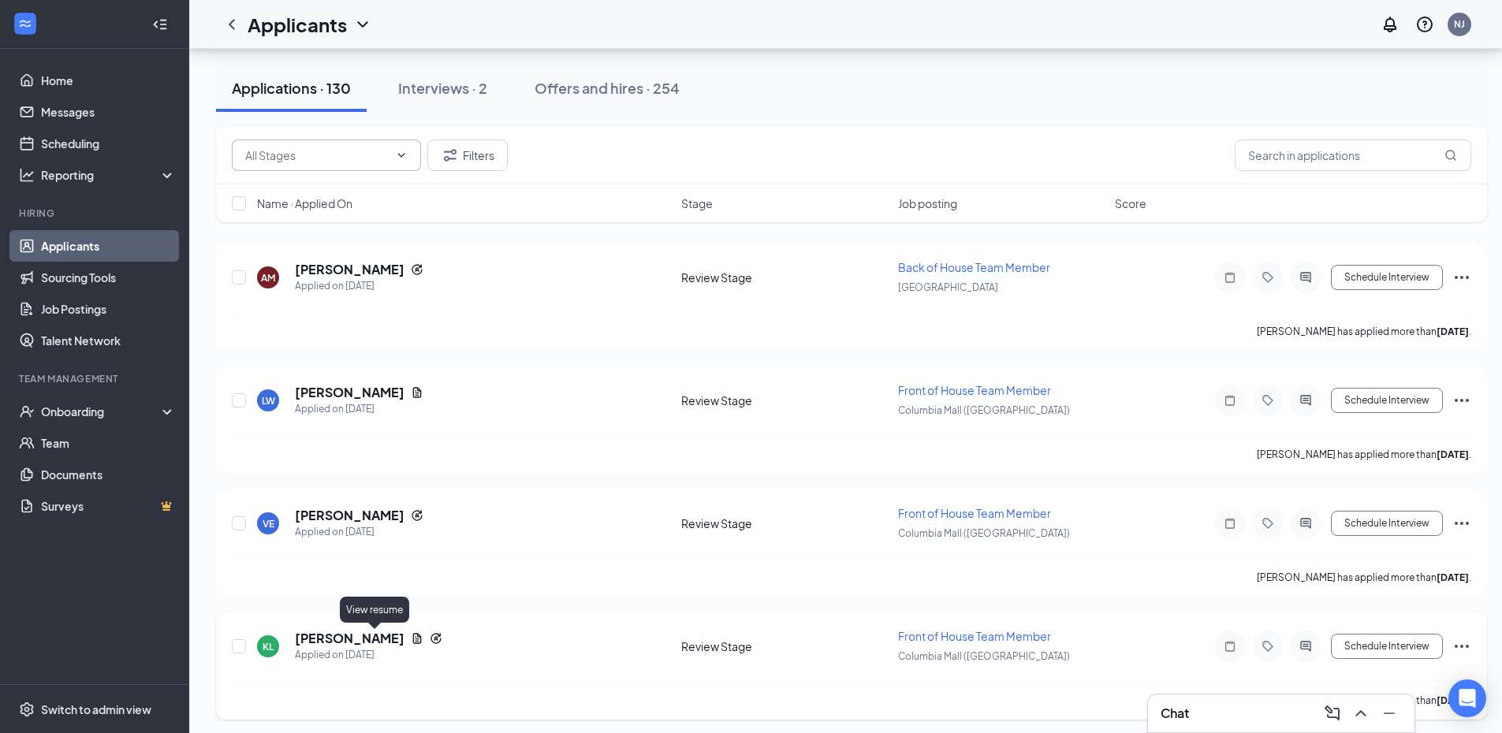
click at [413, 637] on icon "Document" at bounding box center [417, 638] width 9 height 10
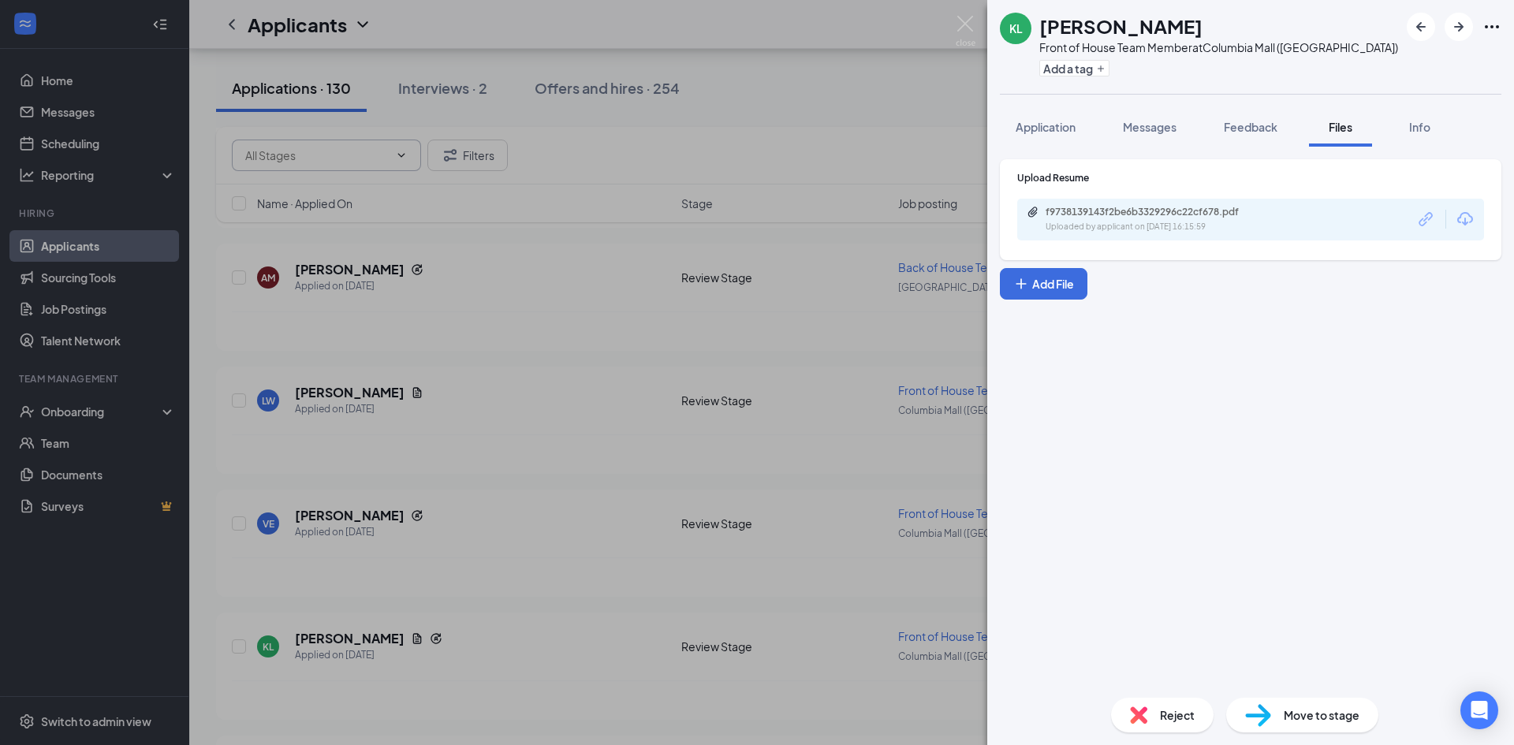
click at [1333, 226] on div "f9738139143f2be6b3329296c22cf678.pdf Uploaded by applicant on [DATE] 16:15:59" at bounding box center [1250, 220] width 467 height 42
click at [1153, 230] on div "Uploaded by applicant on [DATE] 16:15:59" at bounding box center [1164, 227] width 237 height 13
click at [409, 509] on div "KL [PERSON_NAME] Front of House Team Member at [GEOGRAPHIC_DATA] ([GEOGRAPHIC_D…" at bounding box center [757, 372] width 1514 height 745
click at [717, 369] on div "[PERSON_NAME] Applied on [DATE] Review Stage Front of House Team Member [GEOGRA…" at bounding box center [851, 420] width 1271 height 107
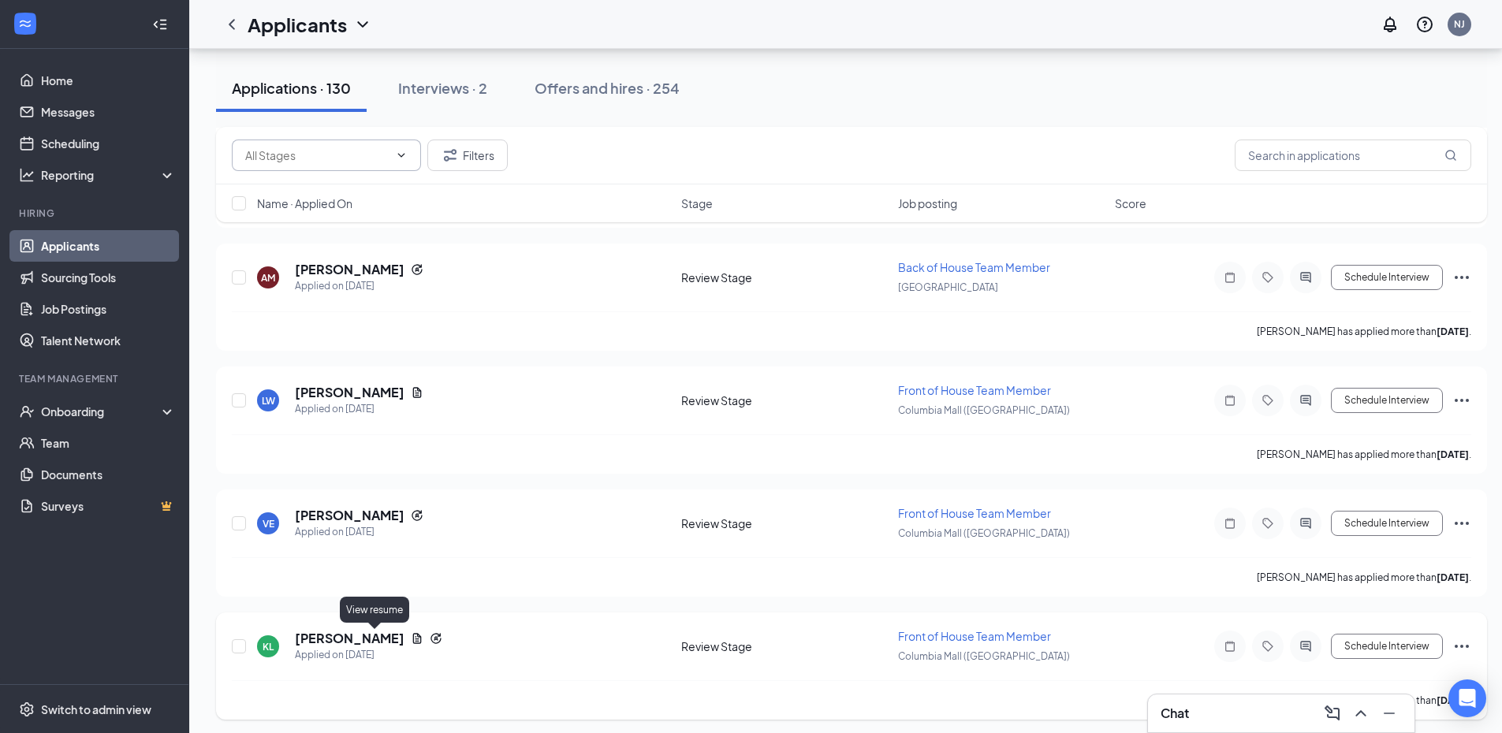
click at [413, 641] on icon "Document" at bounding box center [417, 638] width 9 height 10
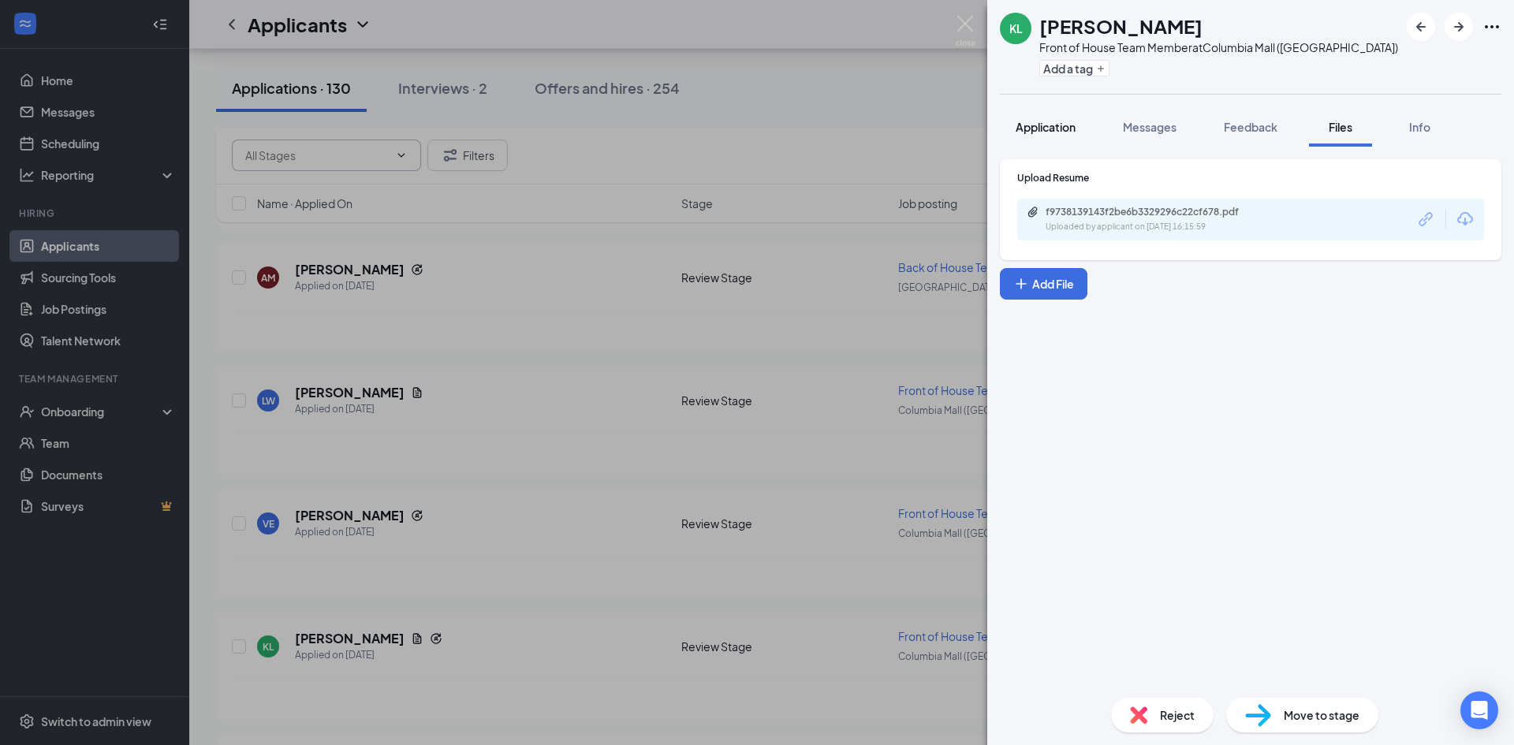
click at [1054, 138] on button "Application" at bounding box center [1045, 126] width 91 height 39
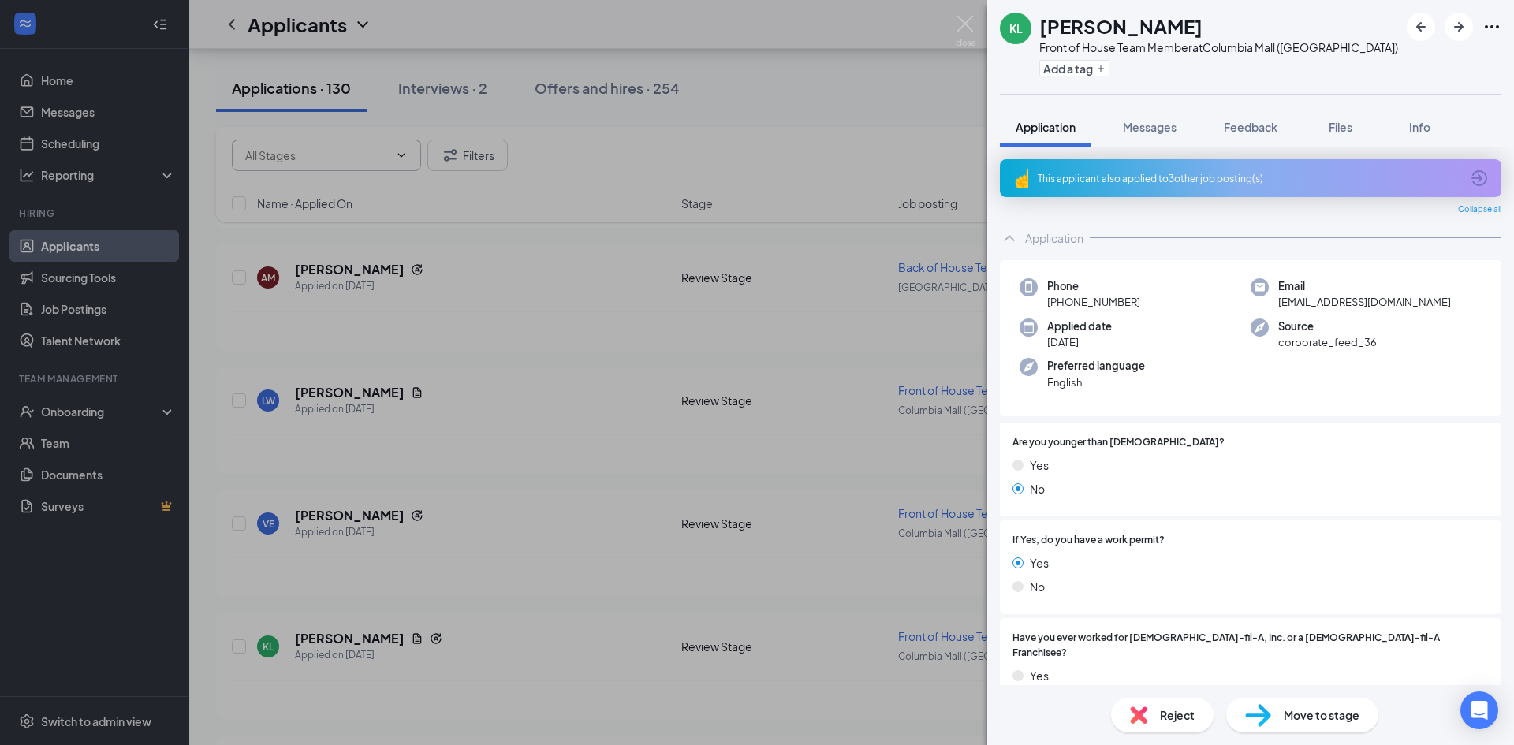
drag, startPoint x: 873, startPoint y: 92, endPoint x: 974, endPoint y: 28, distance: 119.5
click at [874, 92] on div "KL [PERSON_NAME] Front of House Team Member at [GEOGRAPHIC_DATA] ([GEOGRAPHIC_D…" at bounding box center [757, 372] width 1514 height 745
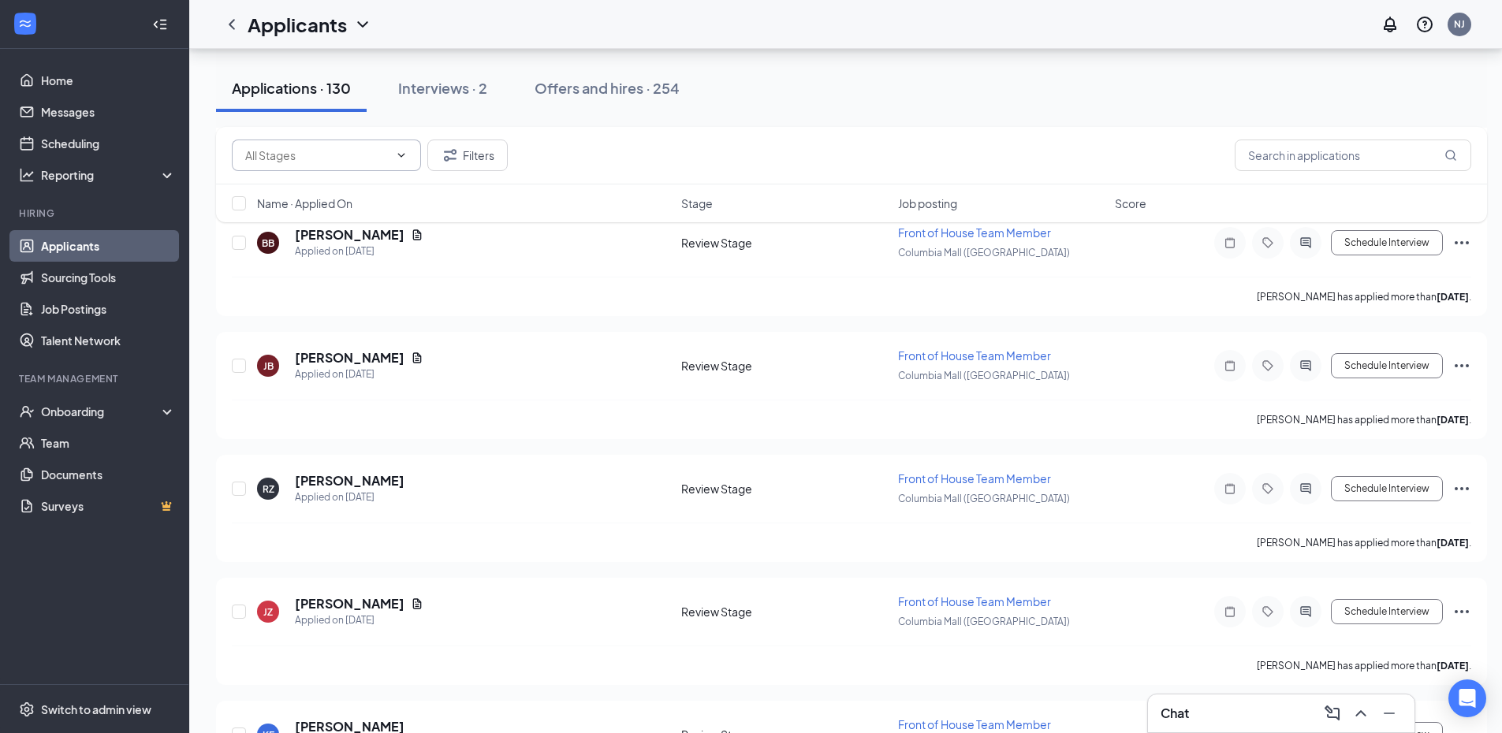
scroll to position [7717, 0]
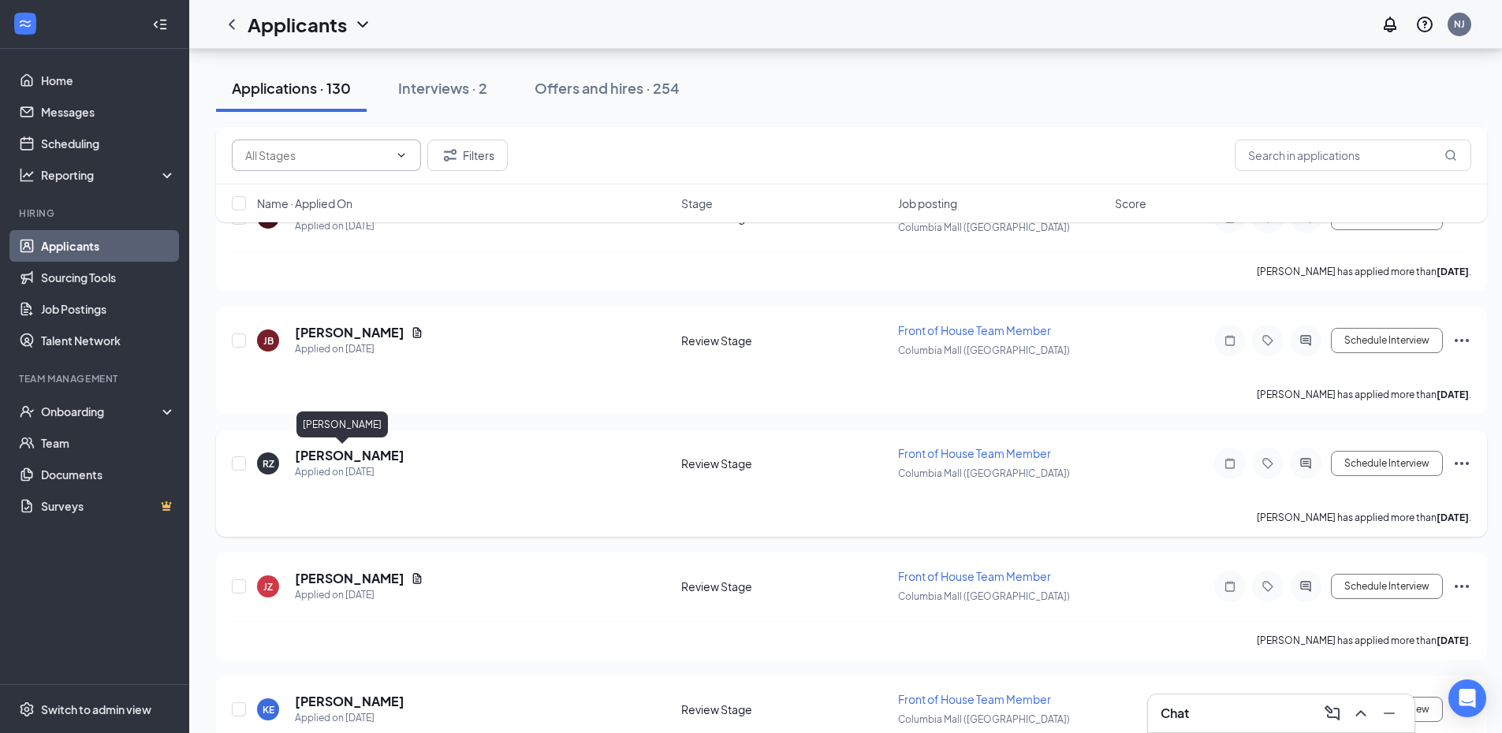
click at [344, 457] on h5 "[PERSON_NAME]" at bounding box center [350, 455] width 110 height 17
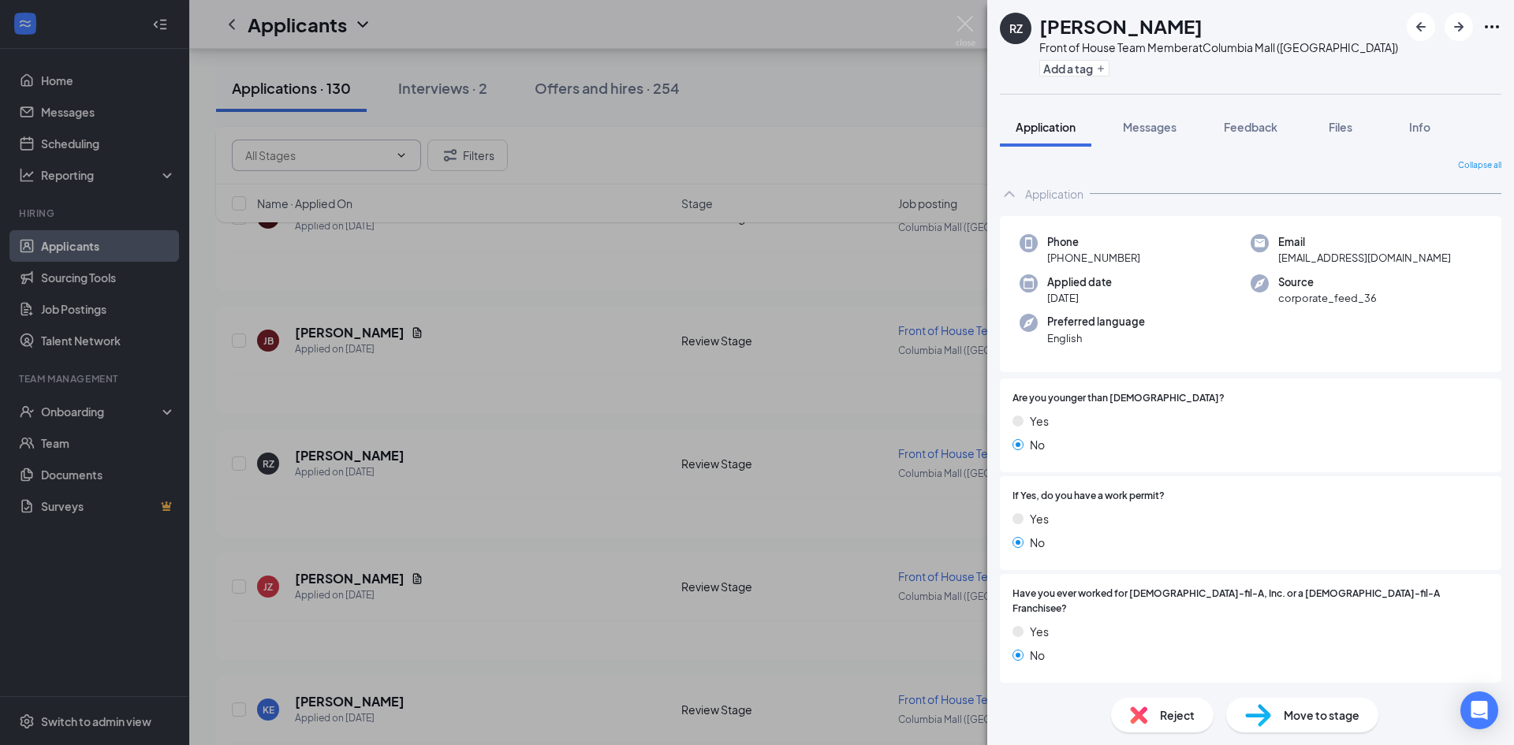
click at [767, 488] on div "RZ [PERSON_NAME] Front of House Team Member at [GEOGRAPHIC_DATA] ([GEOGRAPHIC_D…" at bounding box center [757, 372] width 1514 height 745
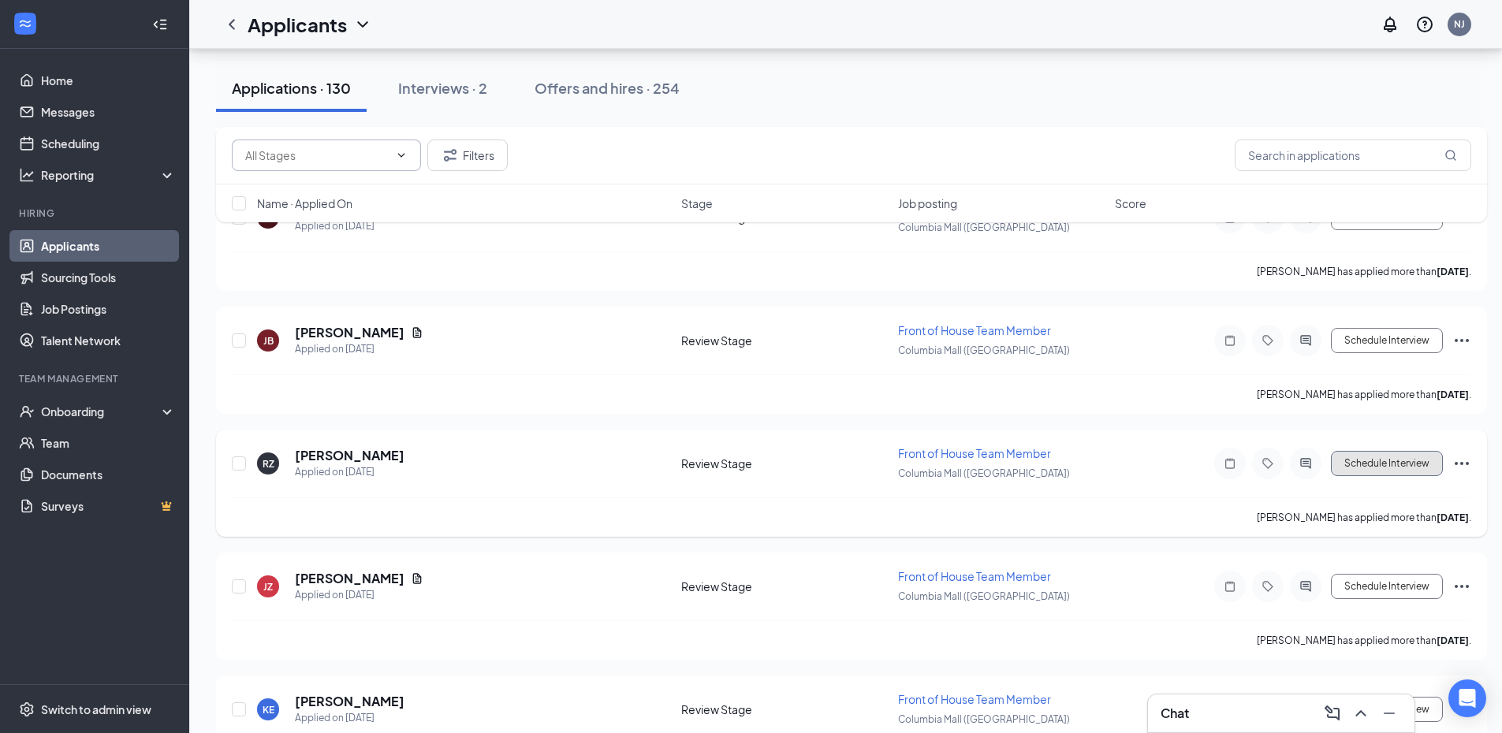
click at [1416, 464] on button "Schedule Interview" at bounding box center [1387, 463] width 112 height 25
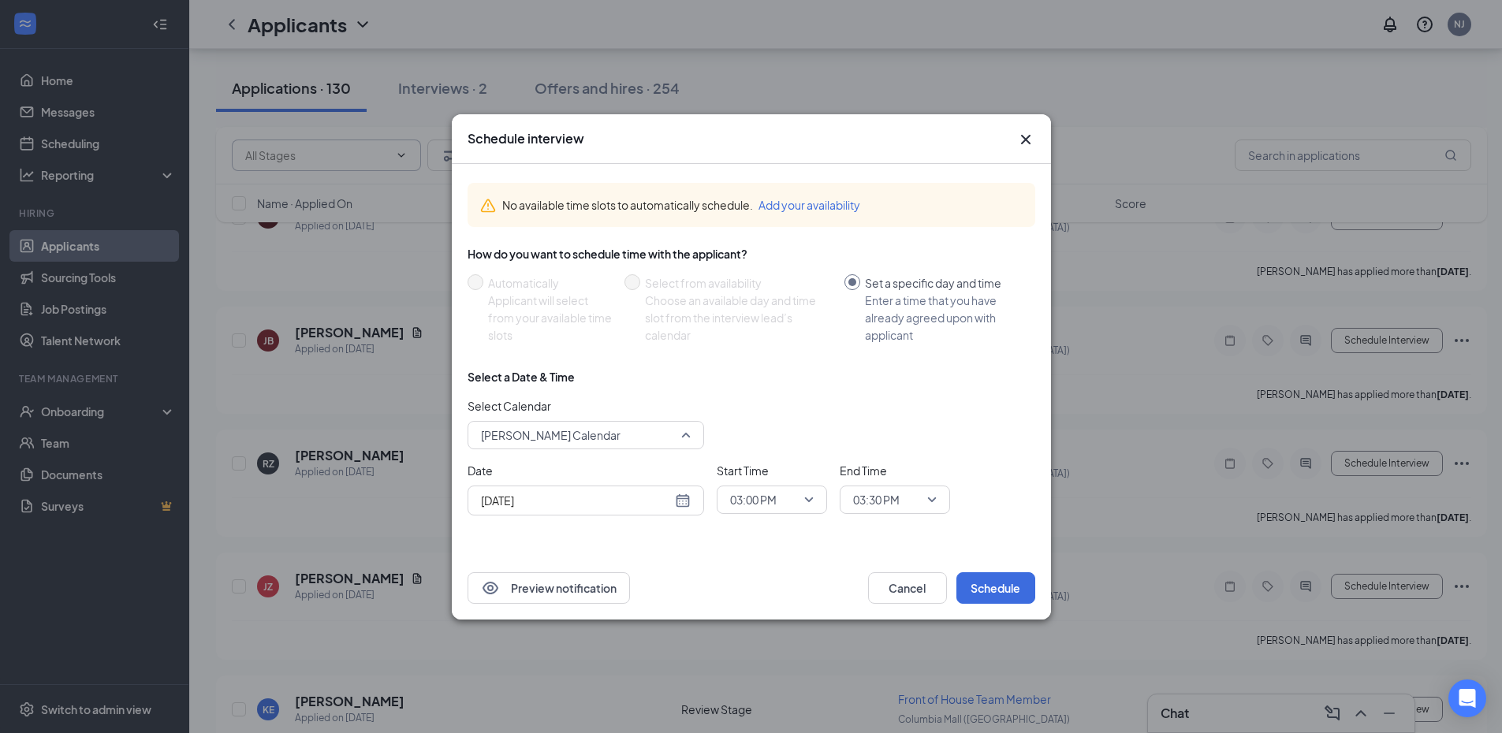
click at [668, 429] on span "[PERSON_NAME] Calendar" at bounding box center [579, 435] width 196 height 24
click at [593, 356] on span "Columbia Mall's Calendar" at bounding box center [545, 355] width 130 height 17
click at [675, 505] on div "[DATE]" at bounding box center [586, 500] width 210 height 17
click at [682, 500] on div "[DATE]" at bounding box center [586, 500] width 210 height 17
type input "[DATE]"
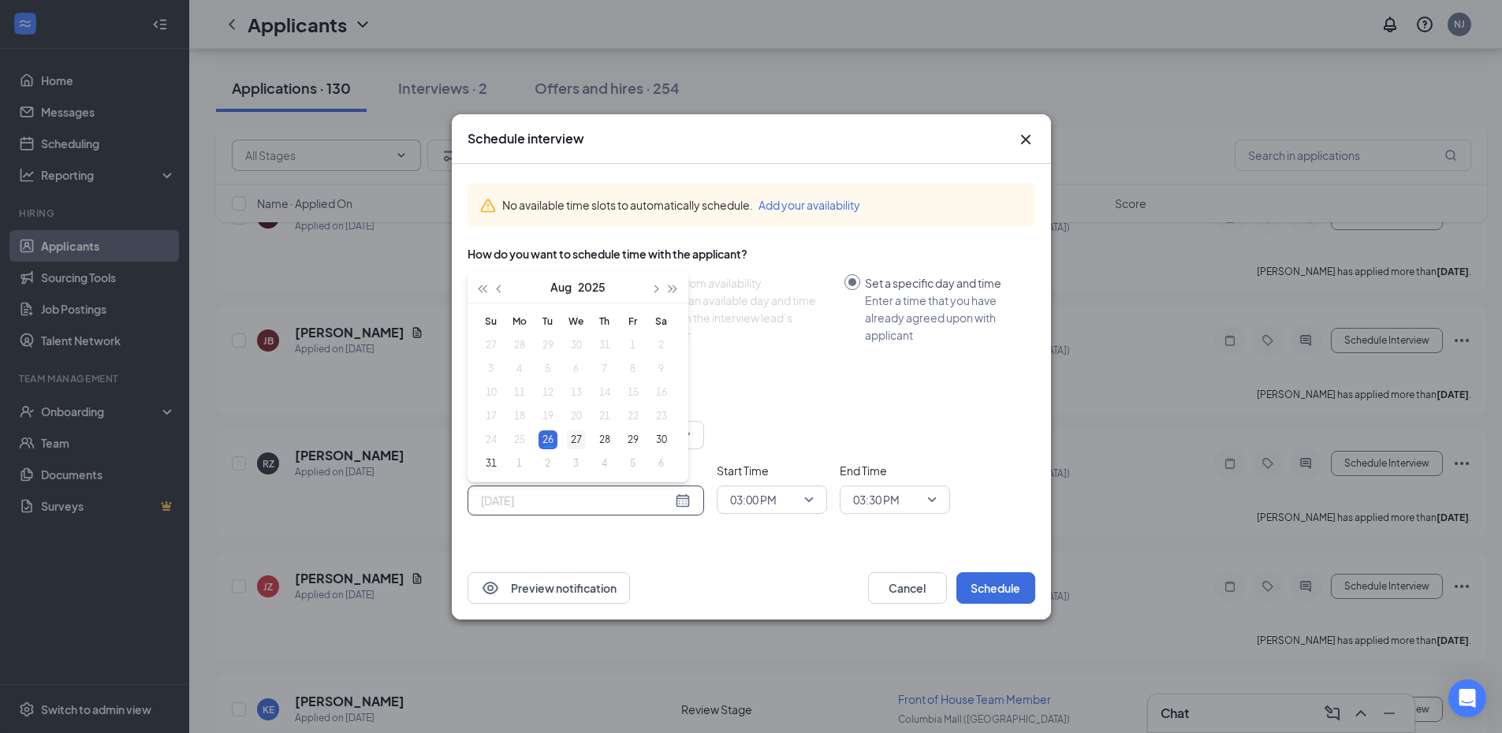
click at [573, 432] on div "27" at bounding box center [576, 440] width 19 height 19
click at [802, 494] on span "03:00 PM" at bounding box center [772, 500] width 84 height 24
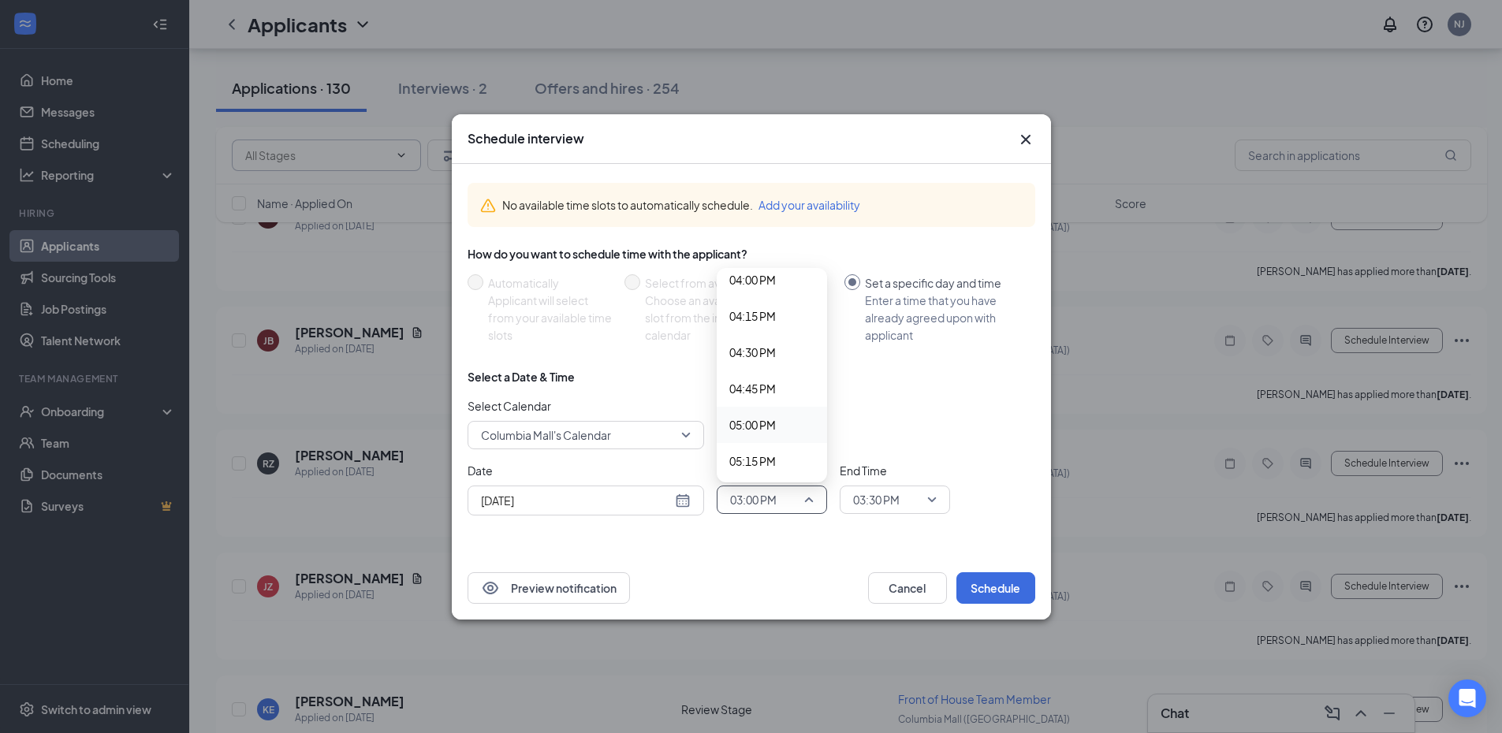
scroll to position [2191, 0]
click at [774, 353] on span "03:30 PM" at bounding box center [752, 352] width 47 height 17
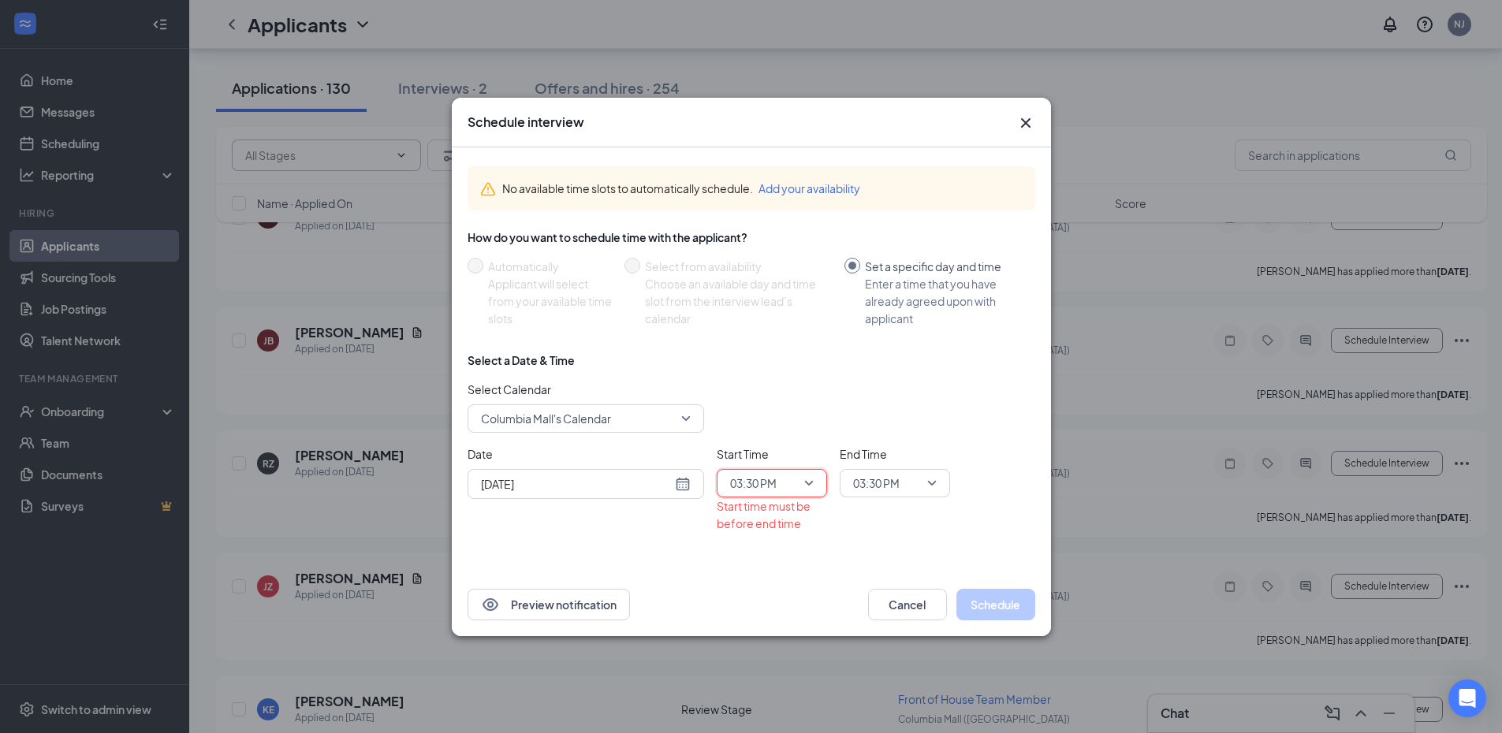
click at [908, 482] on span "03:30 PM" at bounding box center [887, 484] width 69 height 24
click at [888, 329] on span "03:45 PM" at bounding box center [875, 331] width 47 height 17
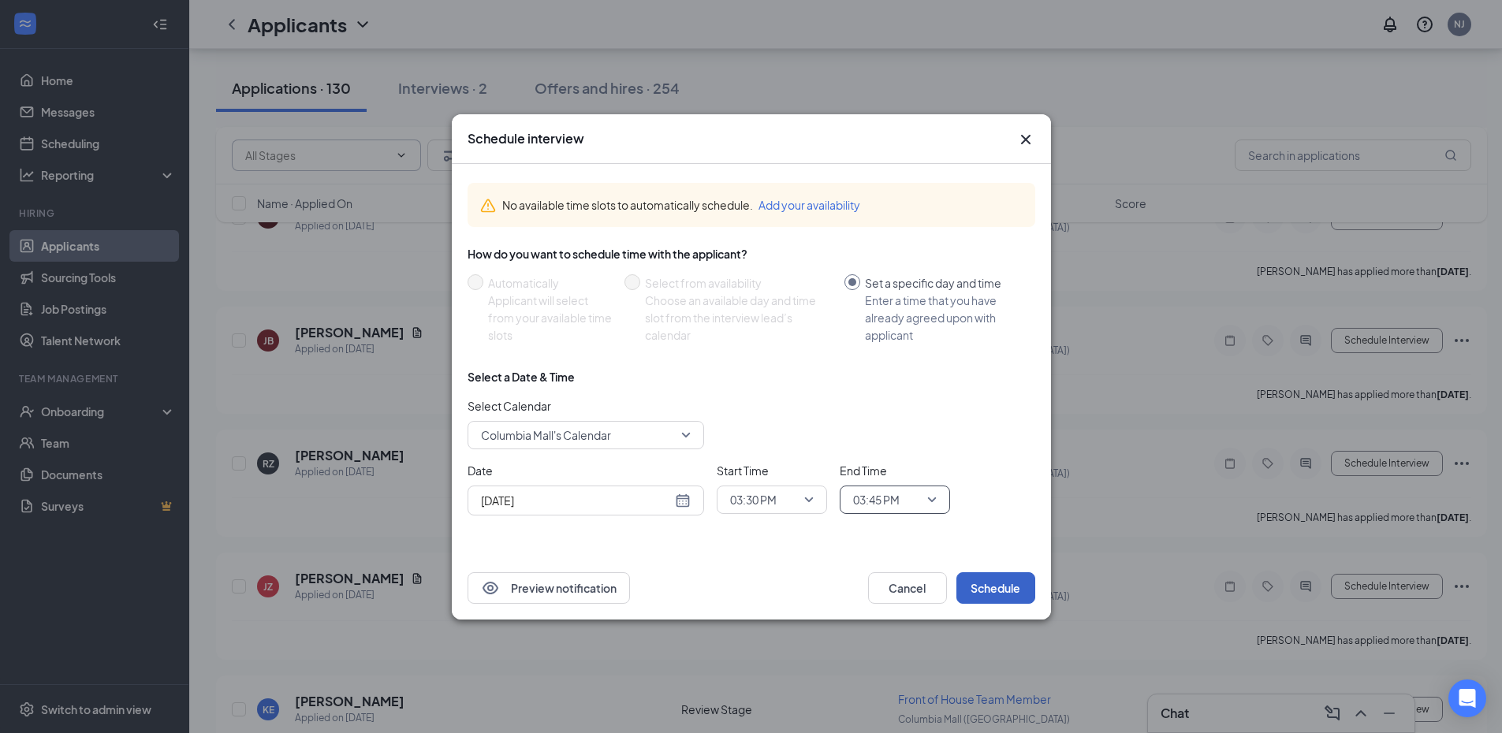
click at [1000, 588] on button "Schedule" at bounding box center [996, 589] width 79 height 32
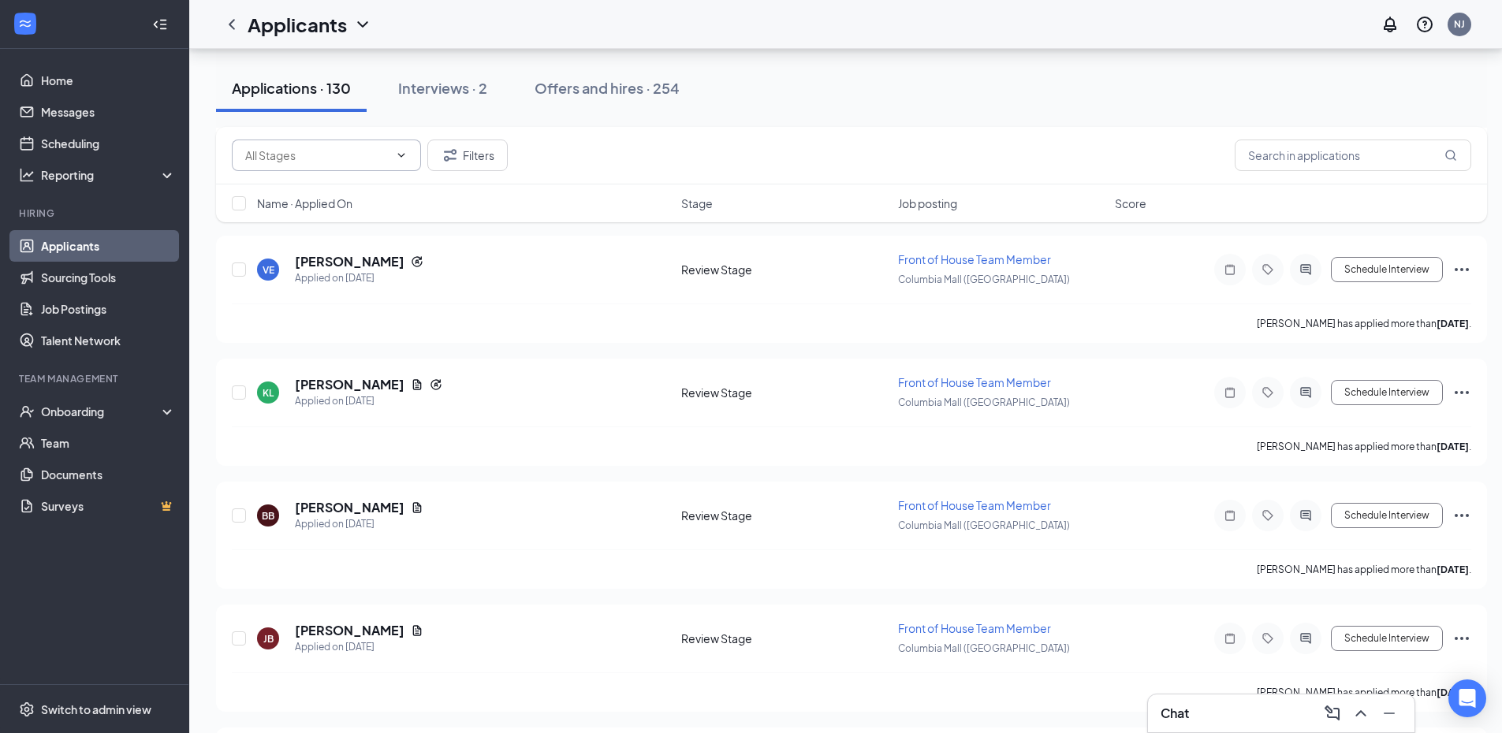
scroll to position [7391, 0]
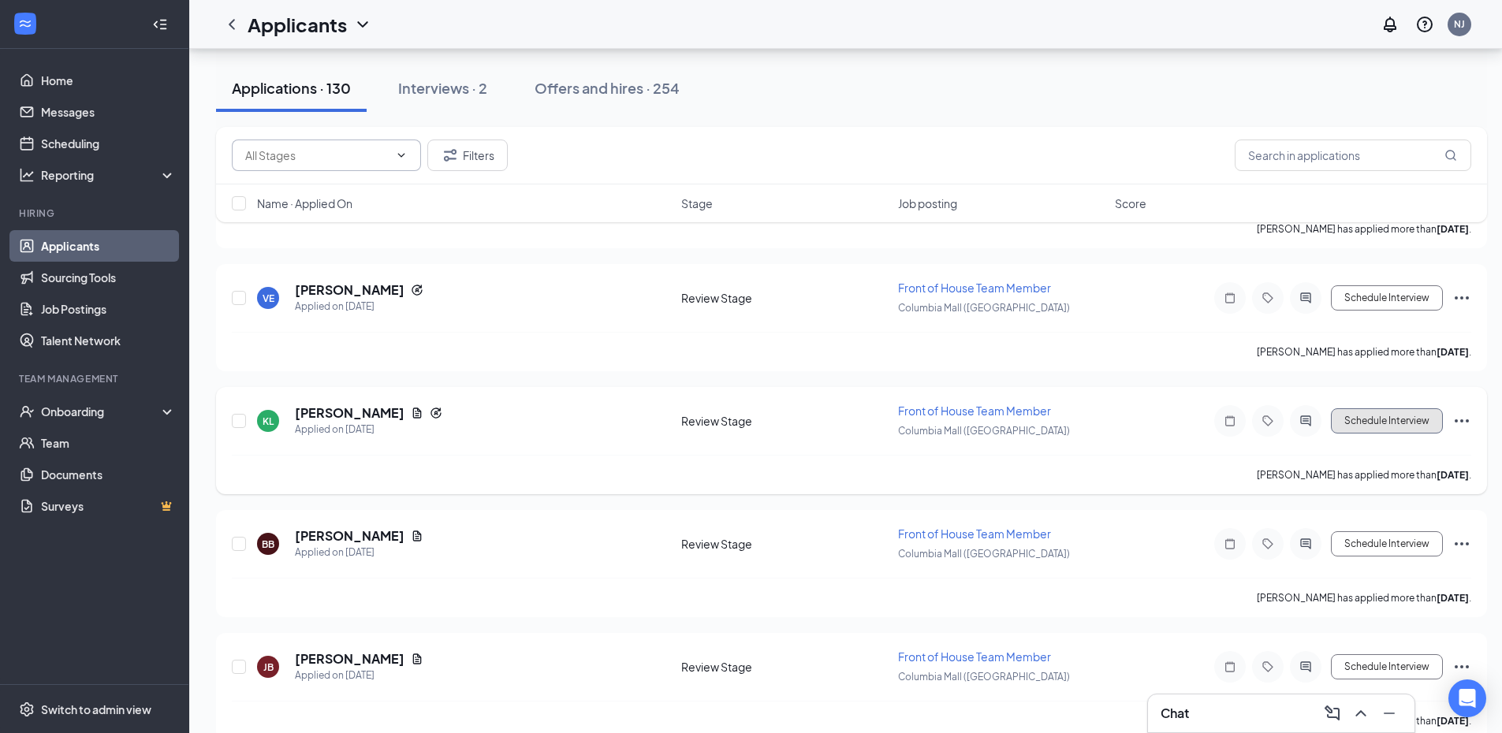
click at [1394, 416] on button "Schedule Interview" at bounding box center [1387, 421] width 112 height 25
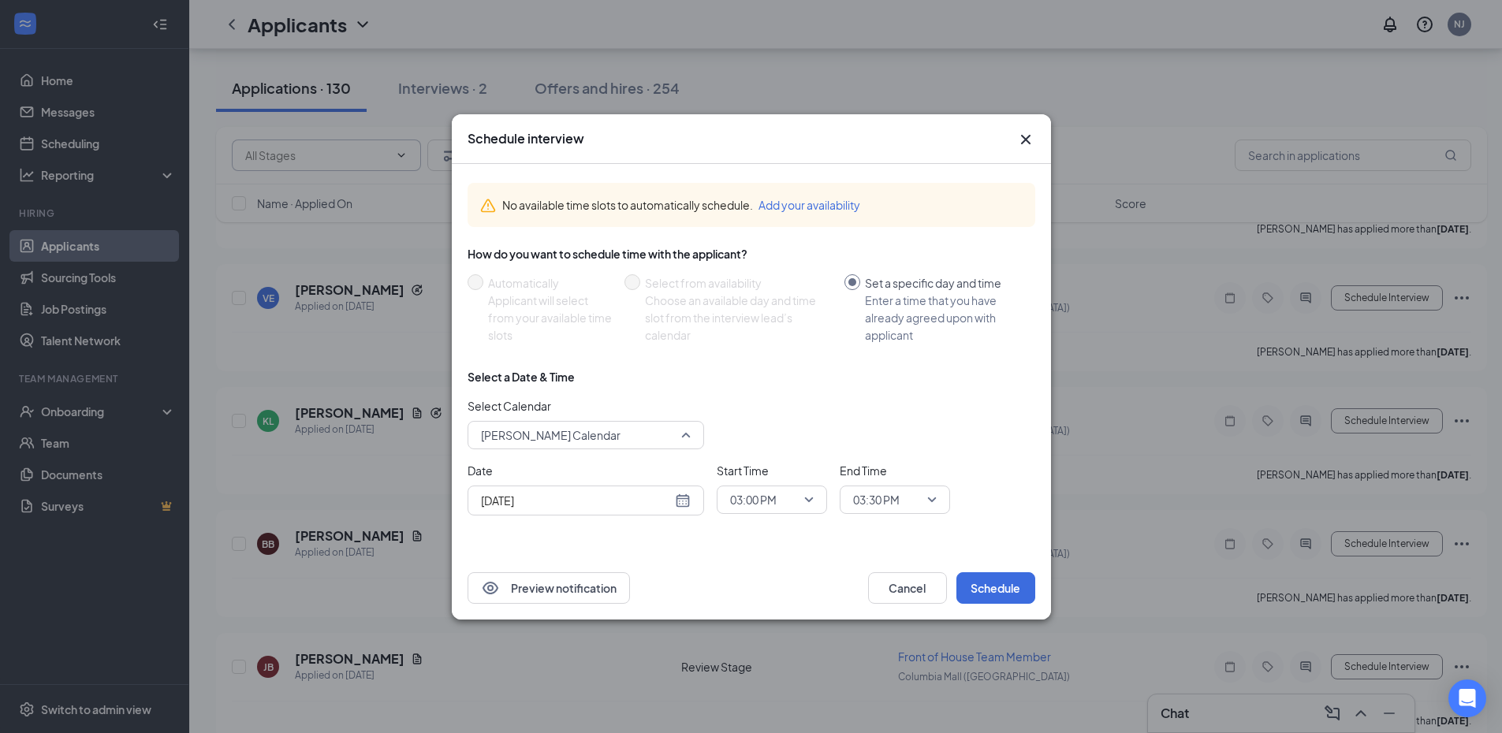
click at [655, 431] on span "[PERSON_NAME] Calendar" at bounding box center [579, 435] width 196 height 24
click at [599, 352] on span "Columbia Mall's Calendar" at bounding box center [545, 355] width 130 height 17
click at [685, 496] on div "[DATE]" at bounding box center [586, 500] width 210 height 17
type input "[DATE]"
click at [569, 438] on div "27" at bounding box center [576, 440] width 19 height 19
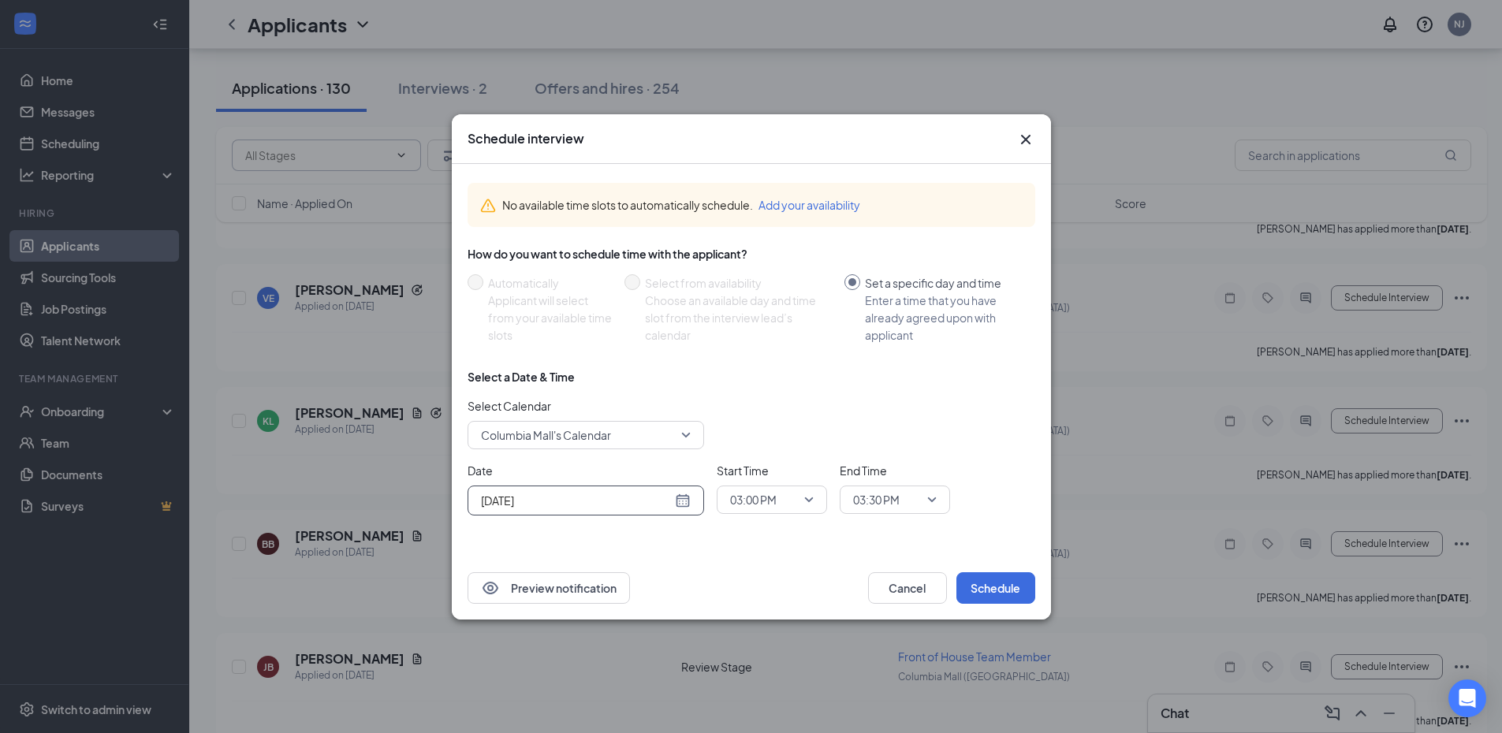
click at [800, 501] on span "03:00 PM" at bounding box center [772, 500] width 84 height 24
click at [782, 398] on span "04:00 PM" at bounding box center [771, 392] width 85 height 17
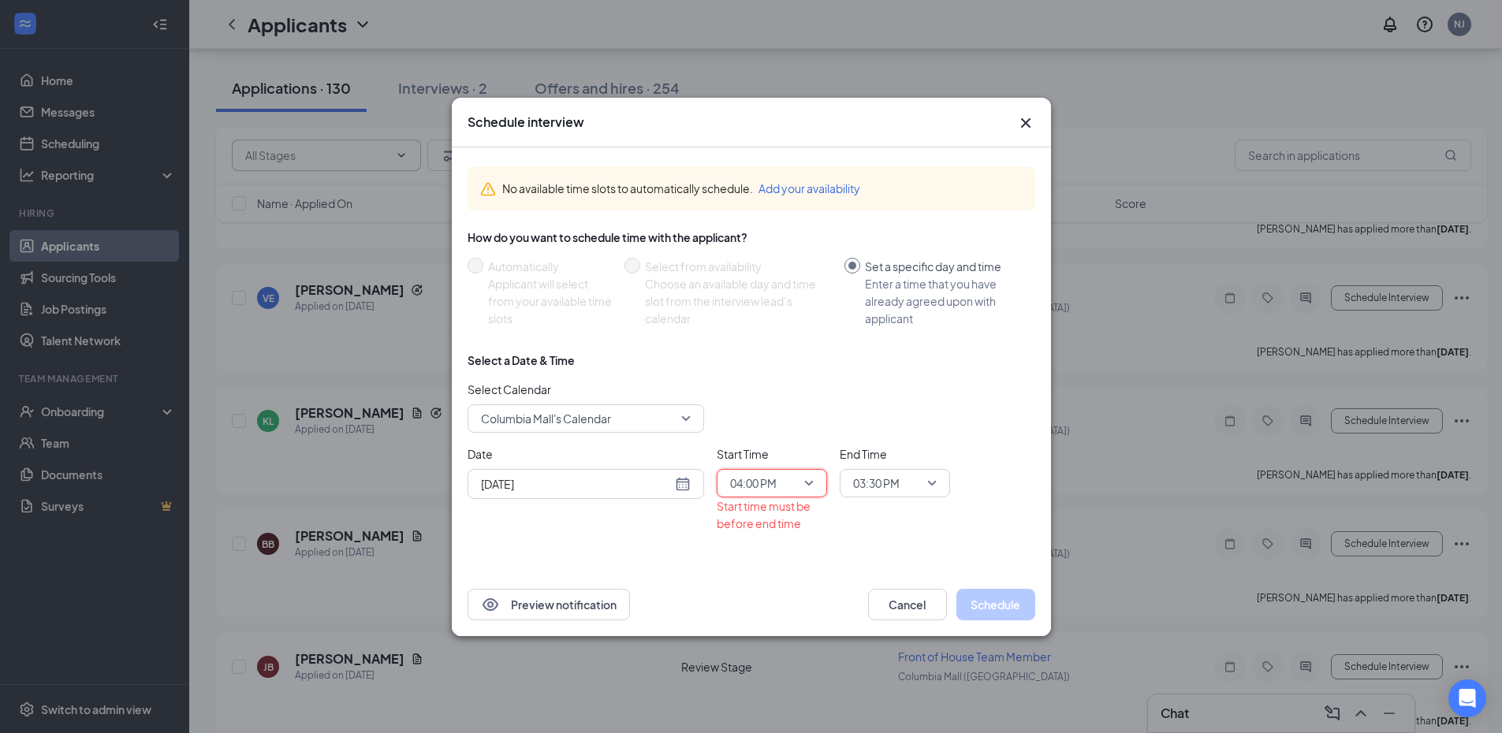
click at [929, 479] on span "03:30 PM" at bounding box center [895, 484] width 84 height 24
click at [897, 447] on span "04:15 PM" at bounding box center [875, 453] width 47 height 17
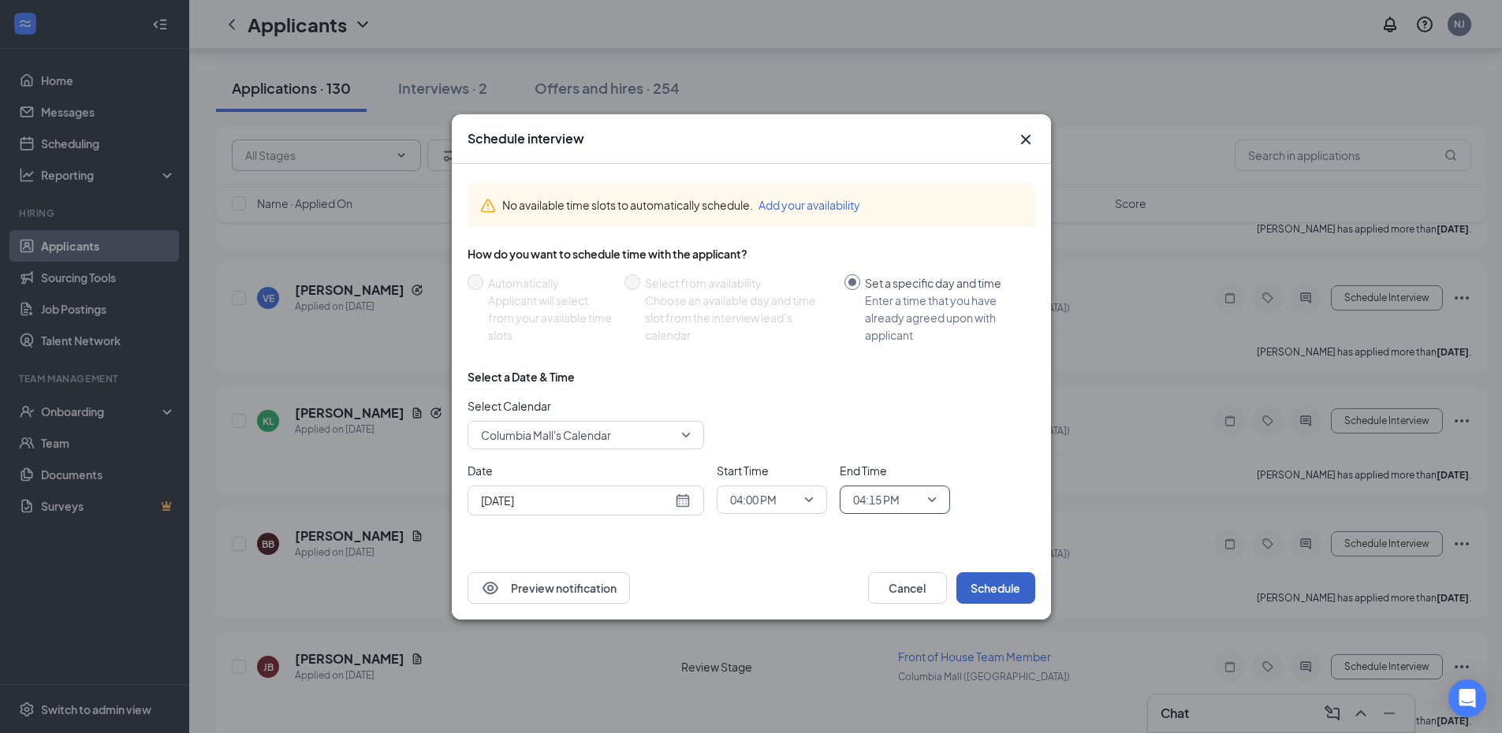
click at [994, 588] on button "Schedule" at bounding box center [996, 589] width 79 height 32
